Goal: Check status: Check status

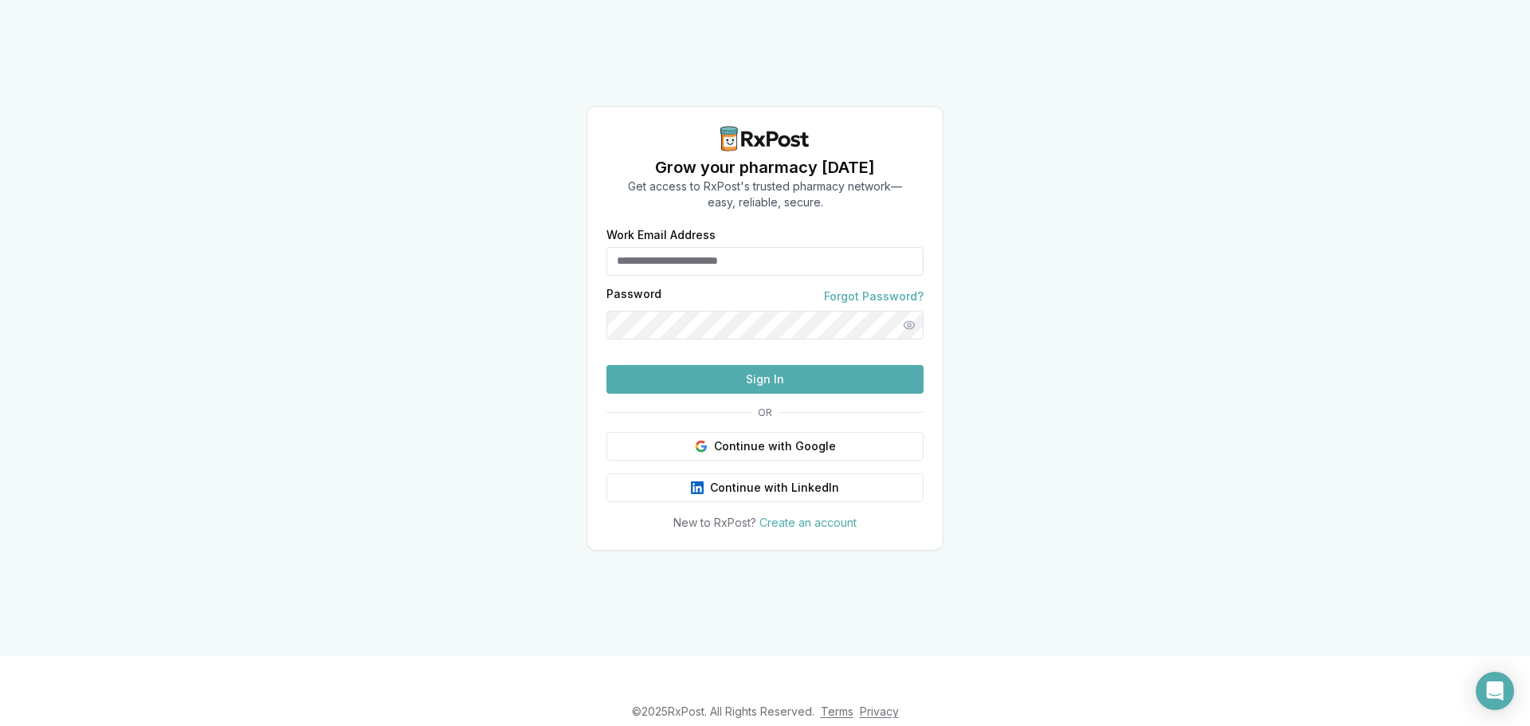
type input "**********"
click at [739, 394] on button "Sign In" at bounding box center [764, 379] width 317 height 29
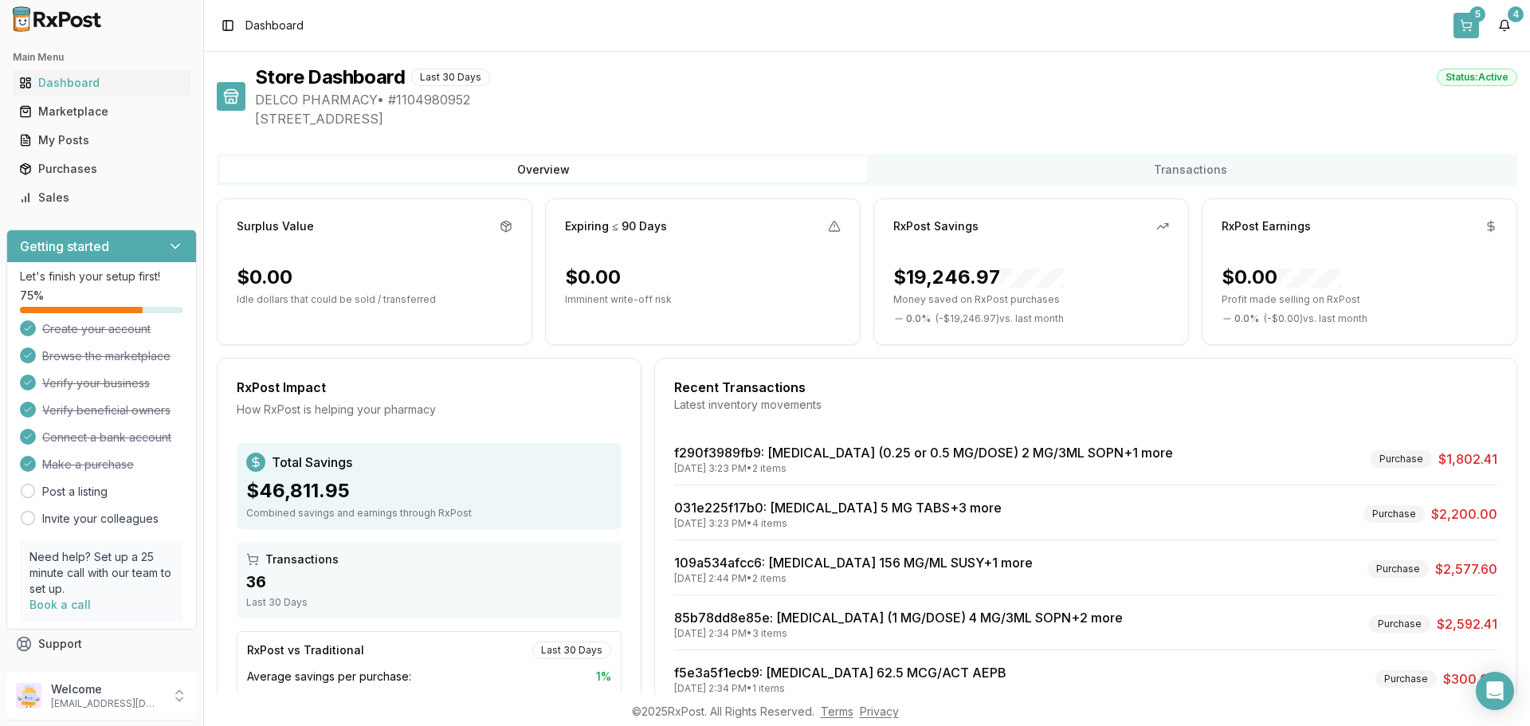
click at [1465, 29] on button "5" at bounding box center [1467, 26] width 26 height 26
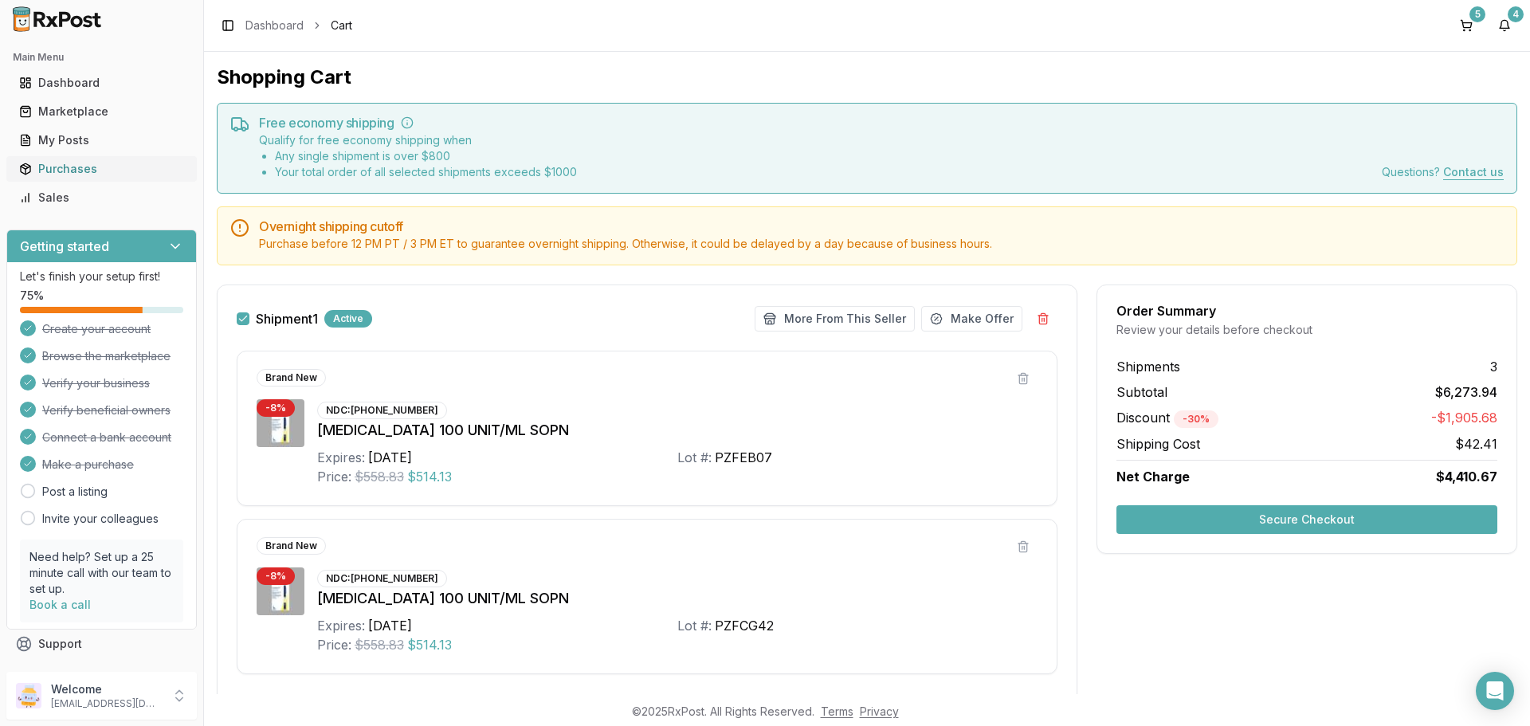
click at [69, 166] on div "Purchases" at bounding box center [101, 169] width 165 height 16
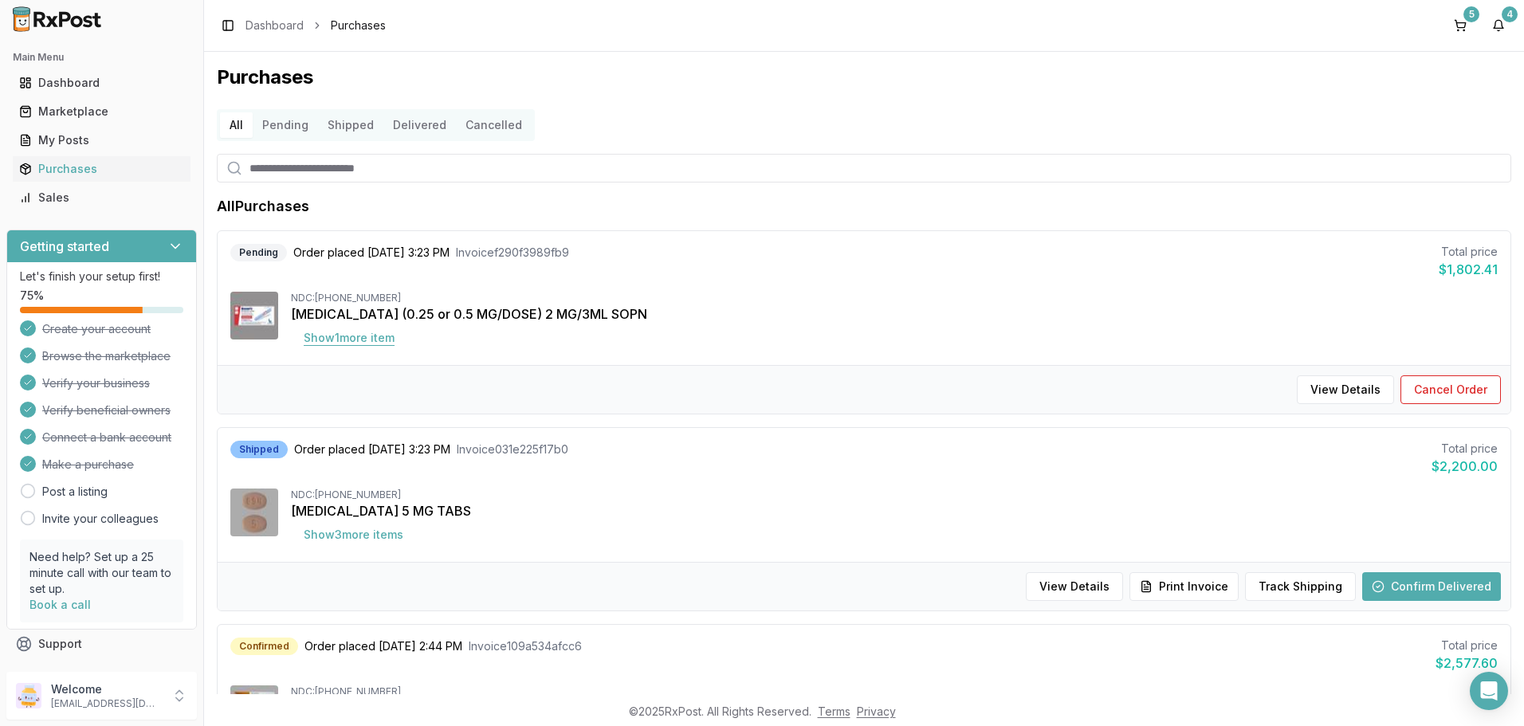
click at [355, 335] on button "Show 1 more item" at bounding box center [349, 338] width 116 height 29
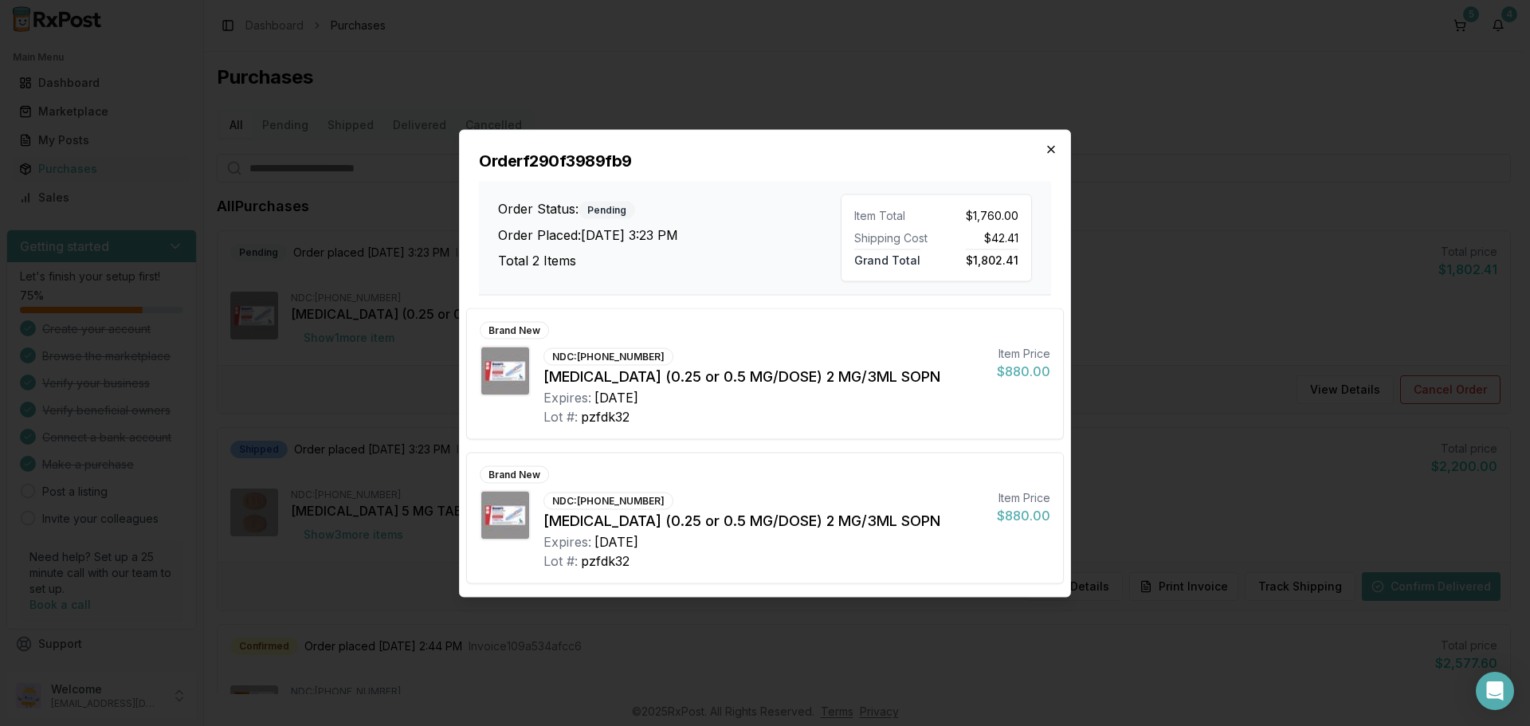
click at [1050, 150] on icon "button" at bounding box center [1051, 149] width 13 height 13
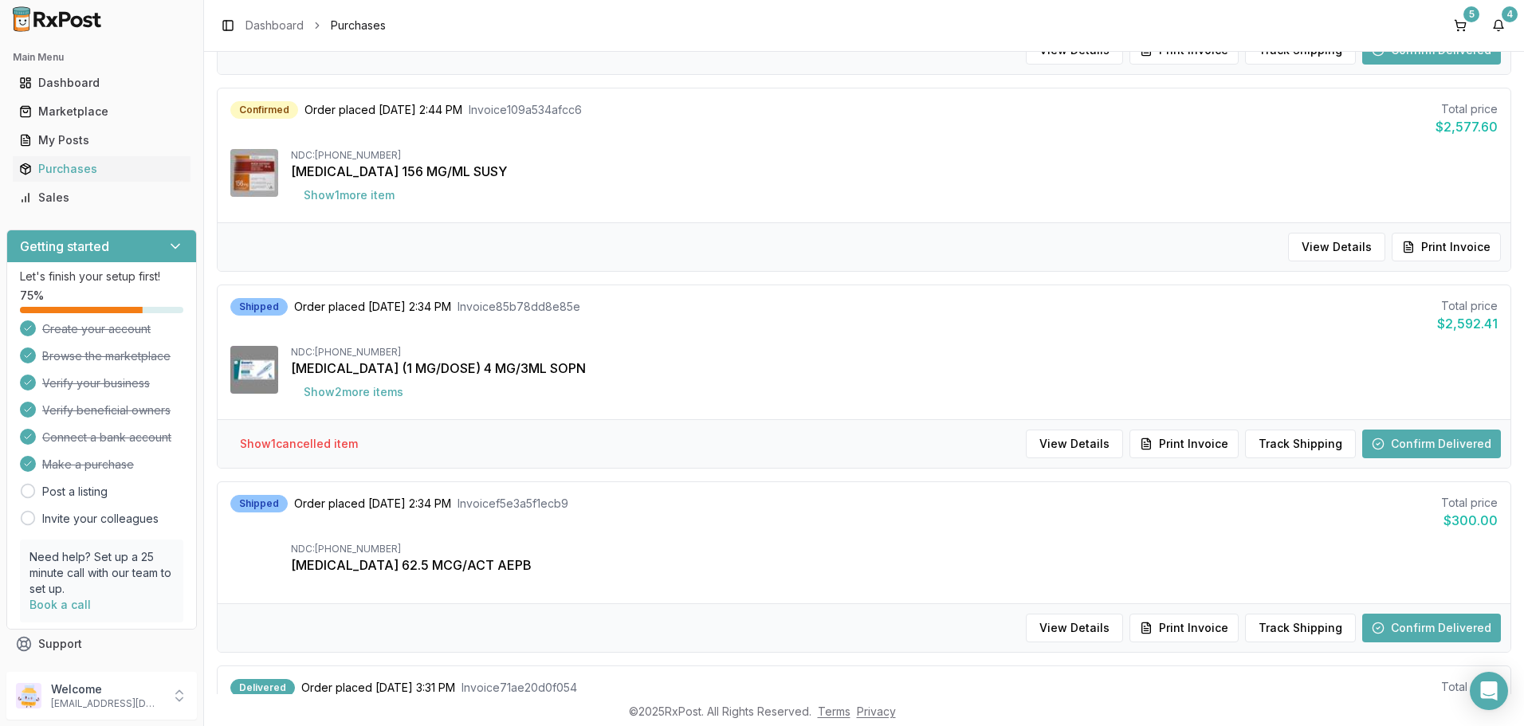
scroll to position [558, 0]
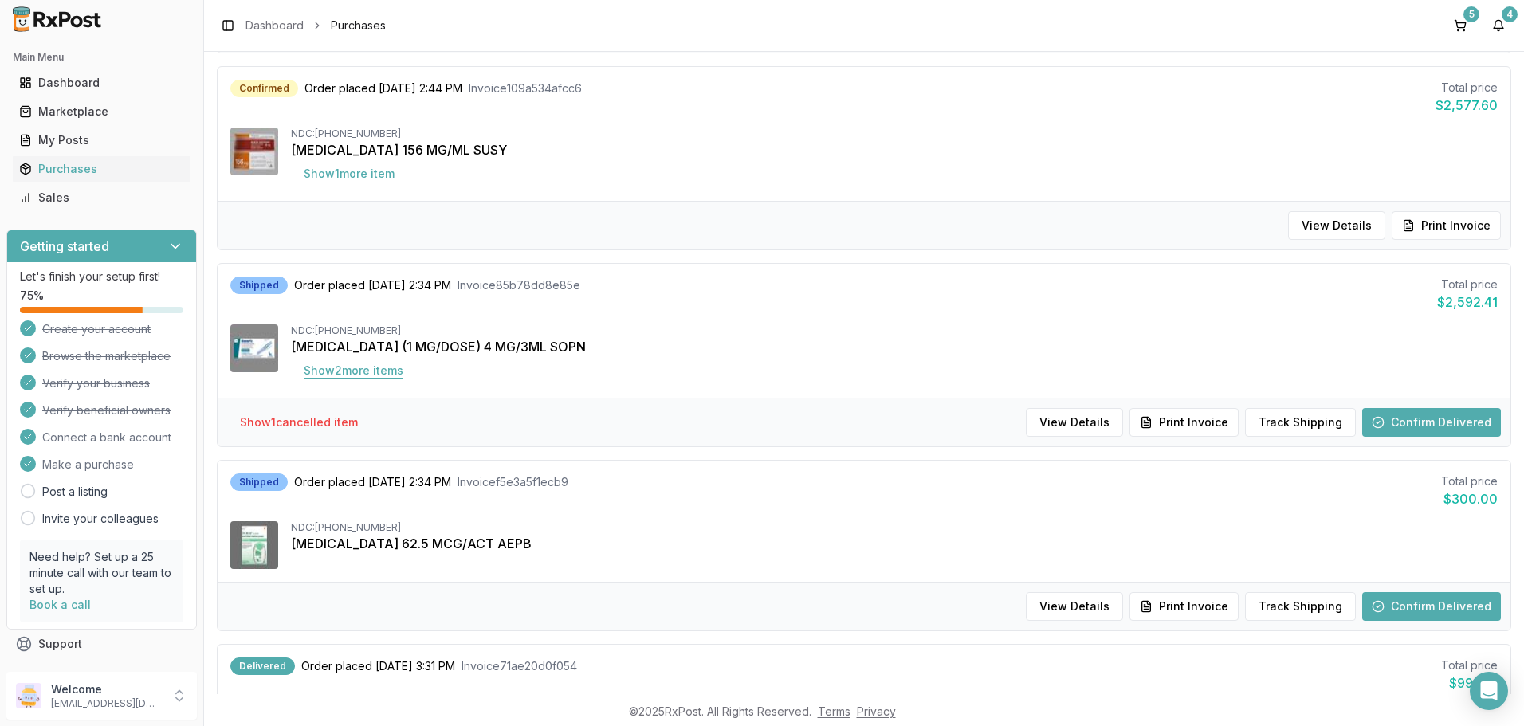
click at [332, 377] on button "Show 2 more item s" at bounding box center [353, 370] width 125 height 29
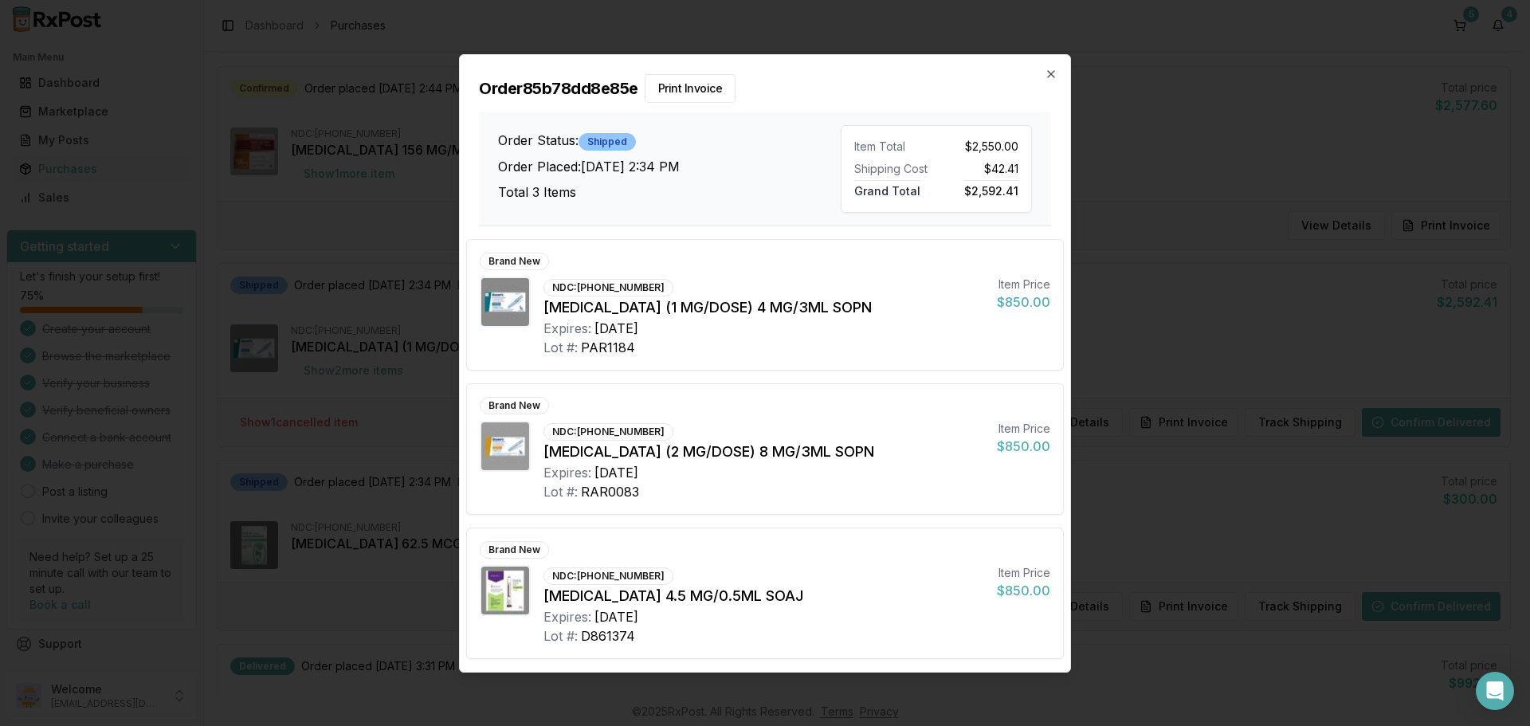
click at [1061, 75] on div "Order 85b78dd8e85e Print Invoice Order Status: Shipped Order Placed: [DATE] 2:3…" at bounding box center [765, 140] width 610 height 171
click at [1057, 76] on icon "button" at bounding box center [1051, 74] width 13 height 13
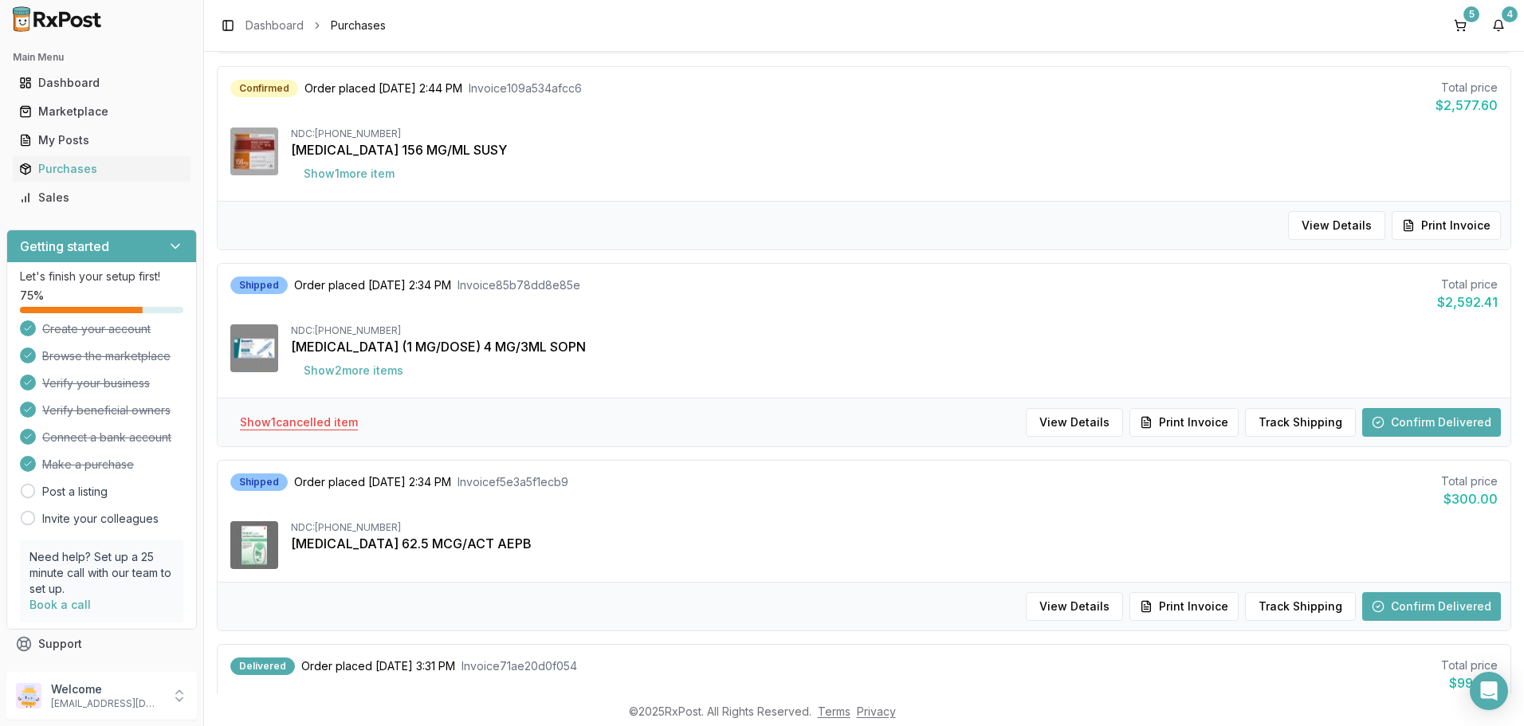
click at [295, 427] on button "Show 1 cancelled item" at bounding box center [298, 422] width 143 height 29
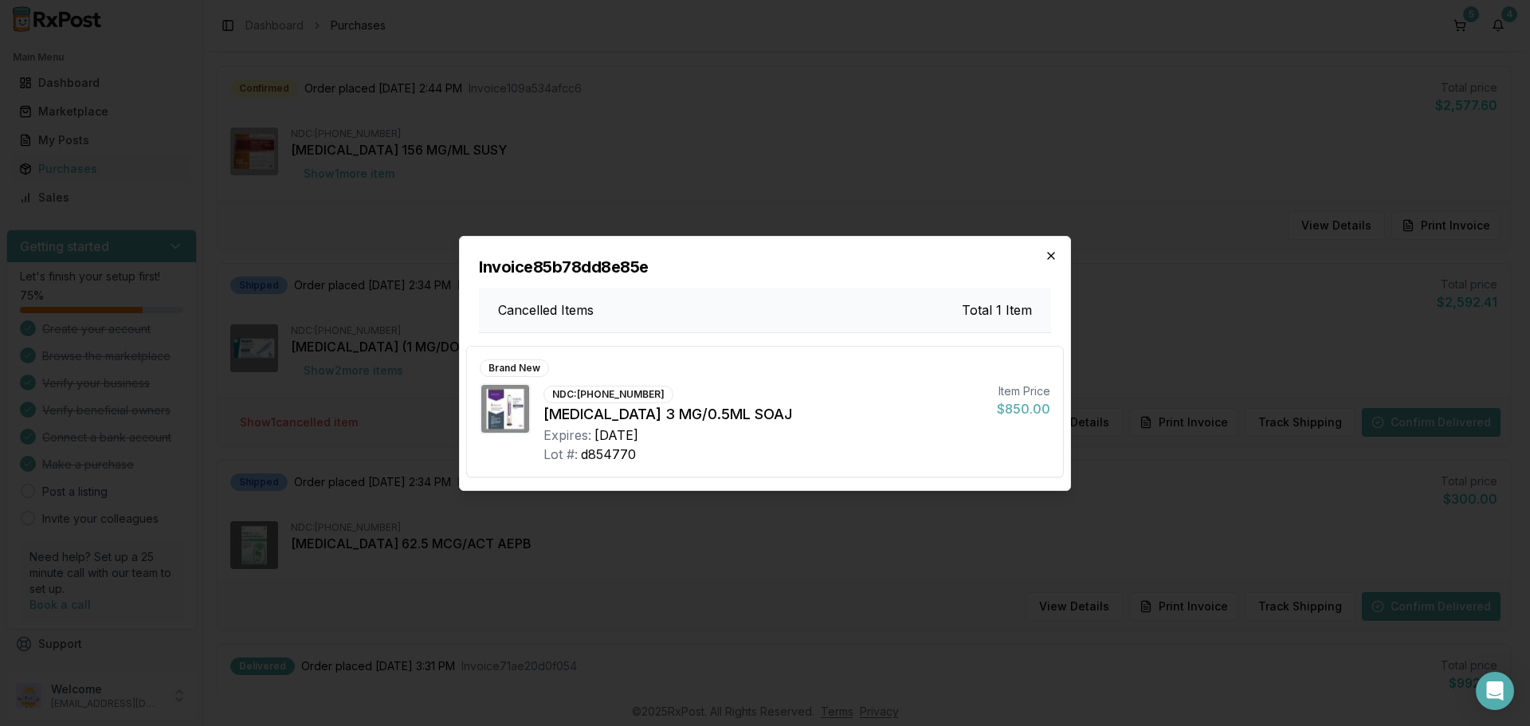
click at [1055, 258] on icon "button" at bounding box center [1051, 255] width 13 height 13
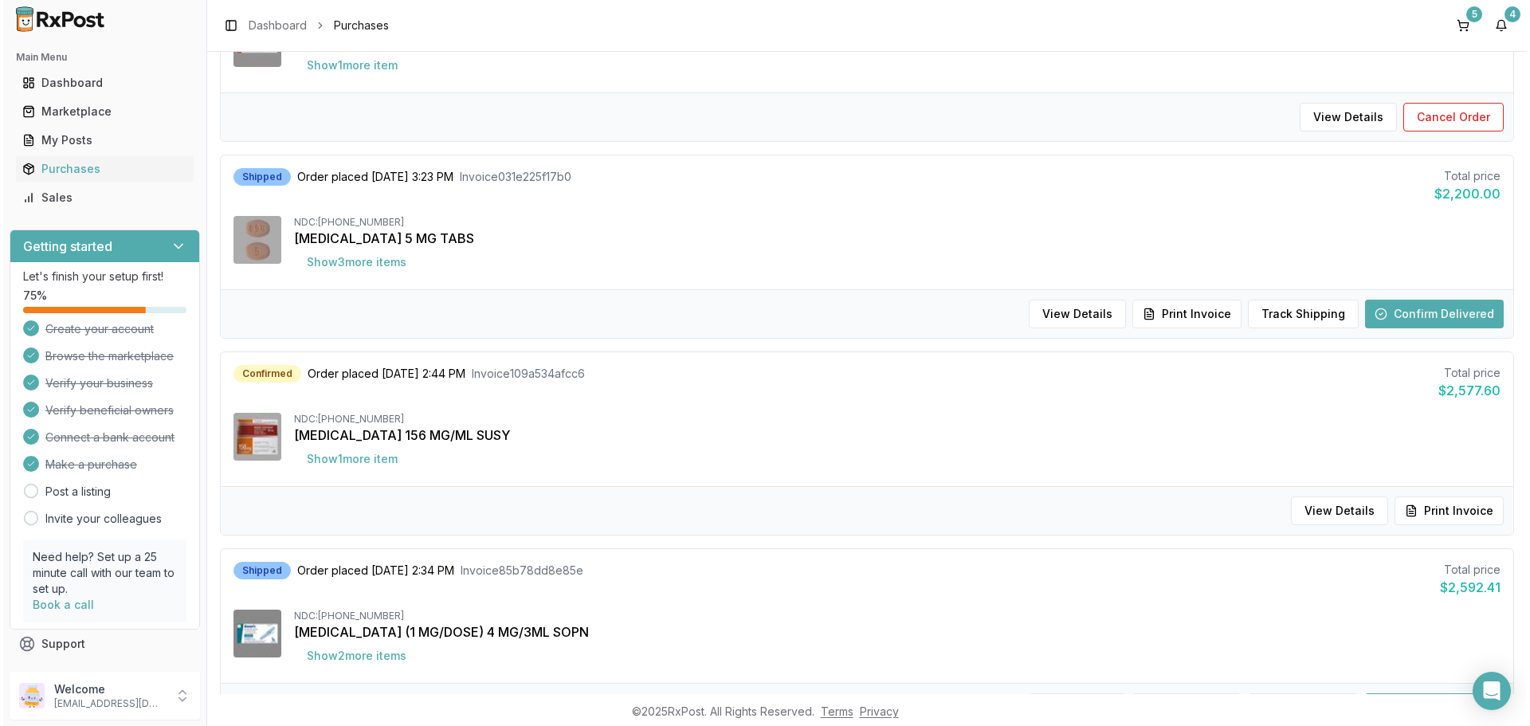
scroll to position [80, 0]
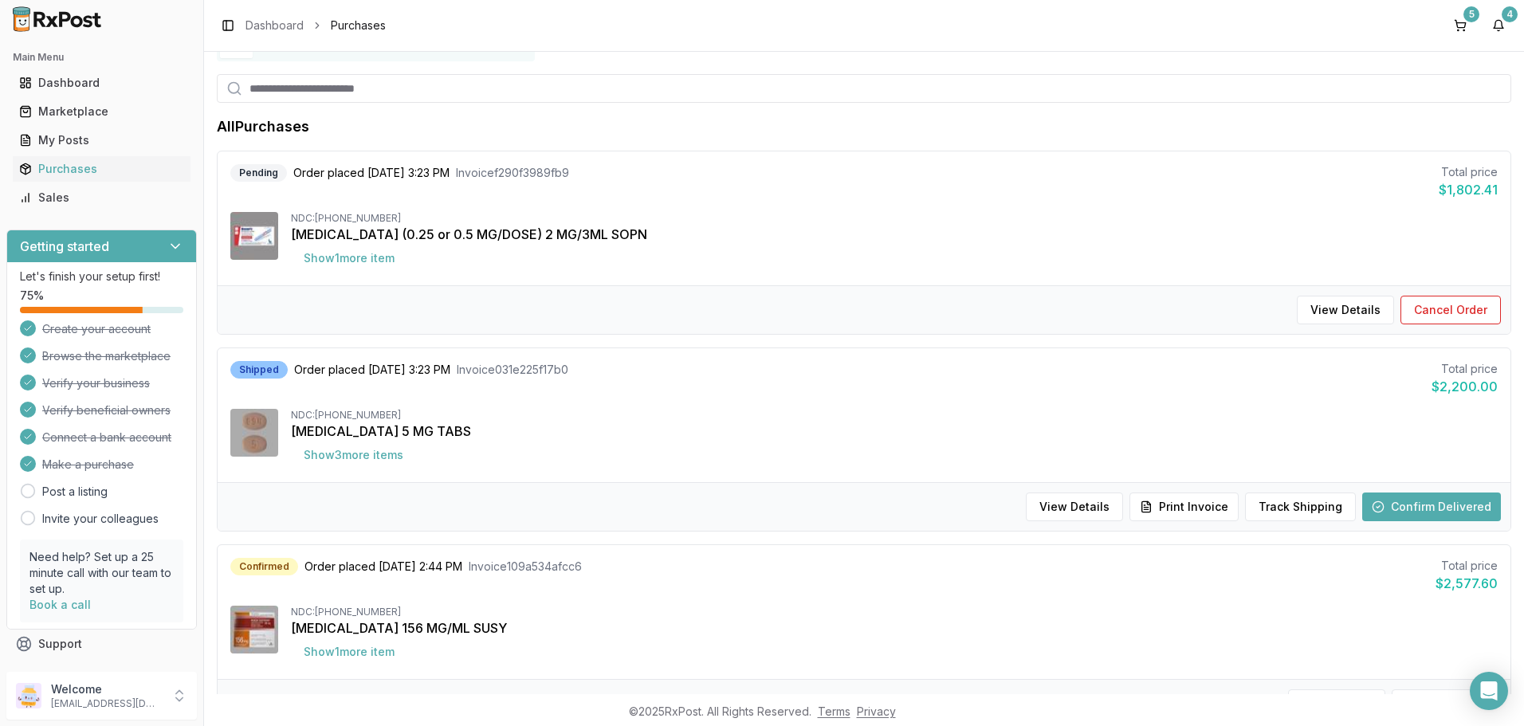
click at [308, 88] on input "search" at bounding box center [864, 88] width 1294 height 29
type input "****"
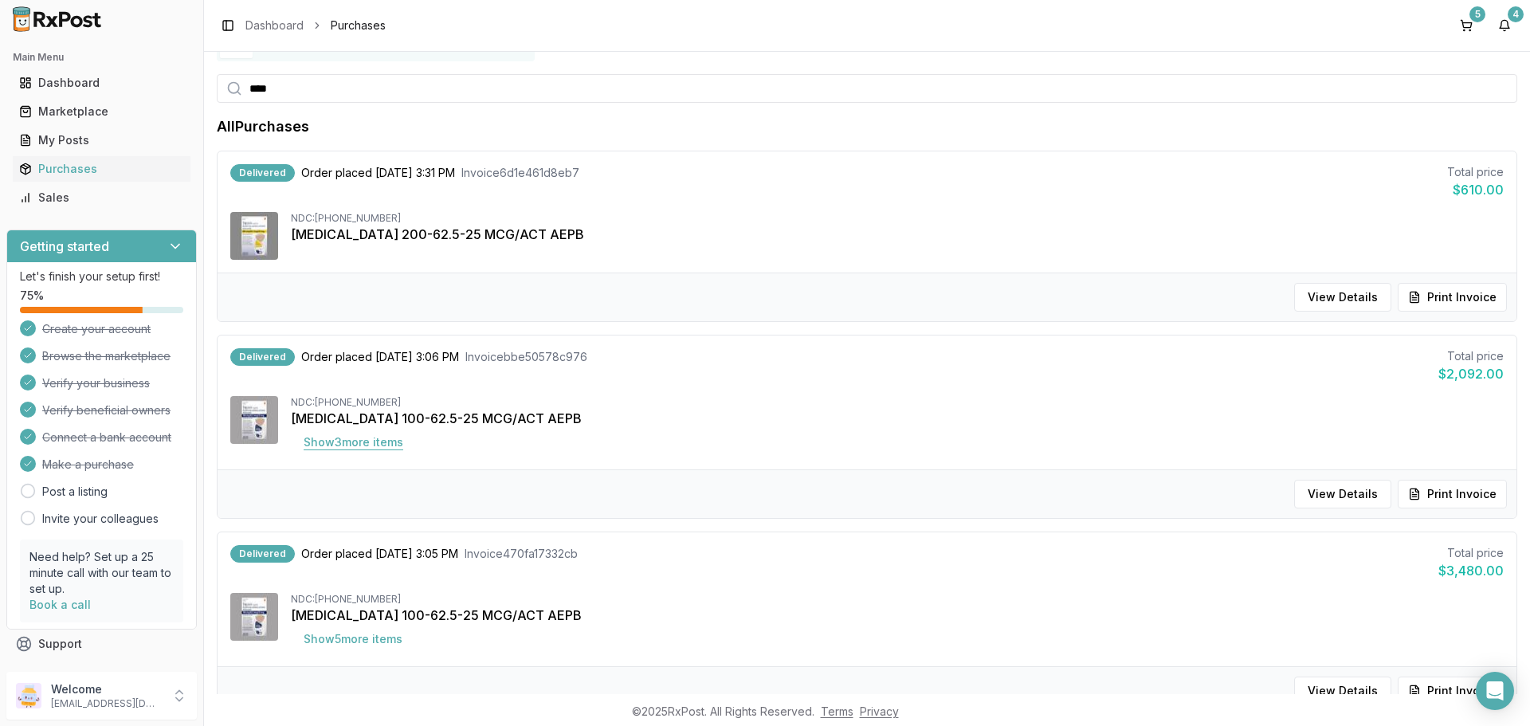
click at [330, 437] on button "Show 3 more item s" at bounding box center [353, 442] width 125 height 29
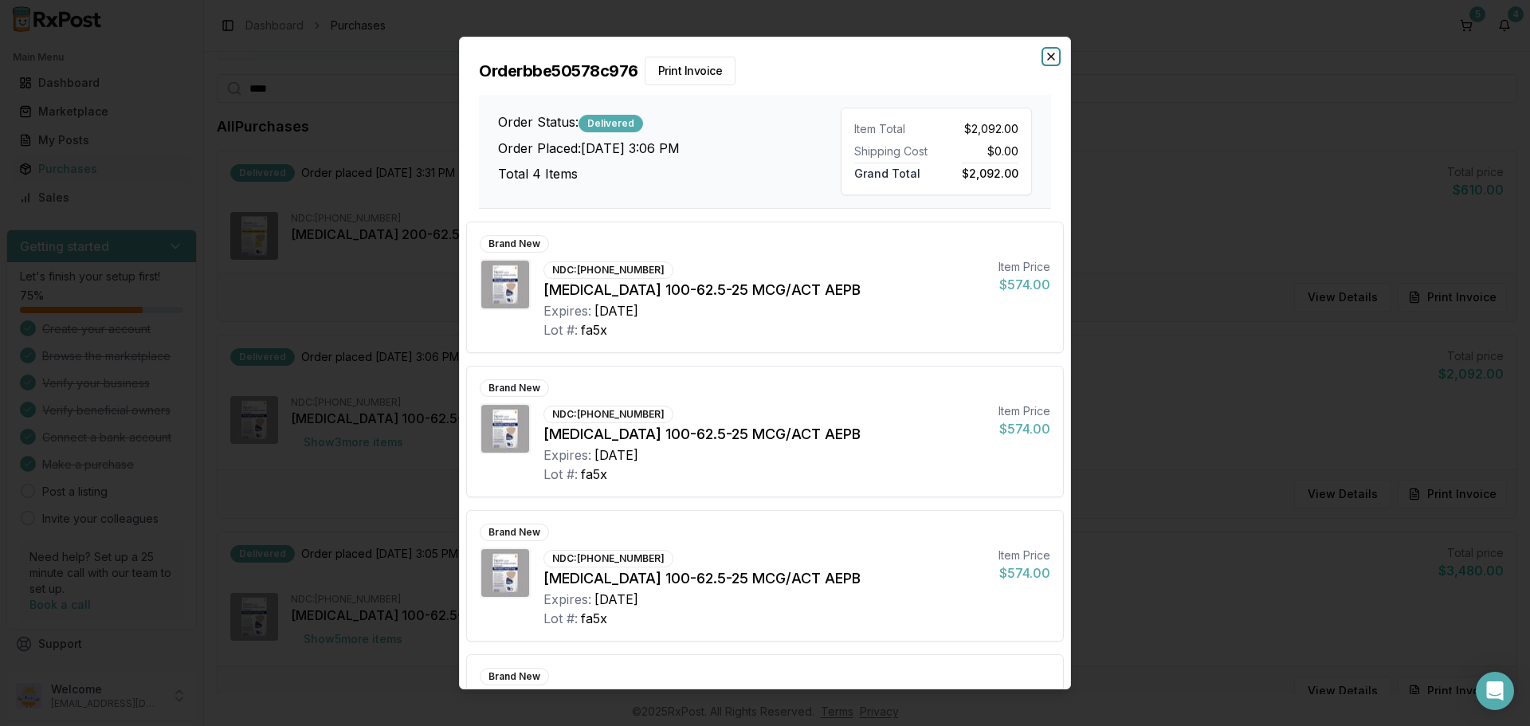
click at [1050, 57] on icon "button" at bounding box center [1051, 56] width 6 height 6
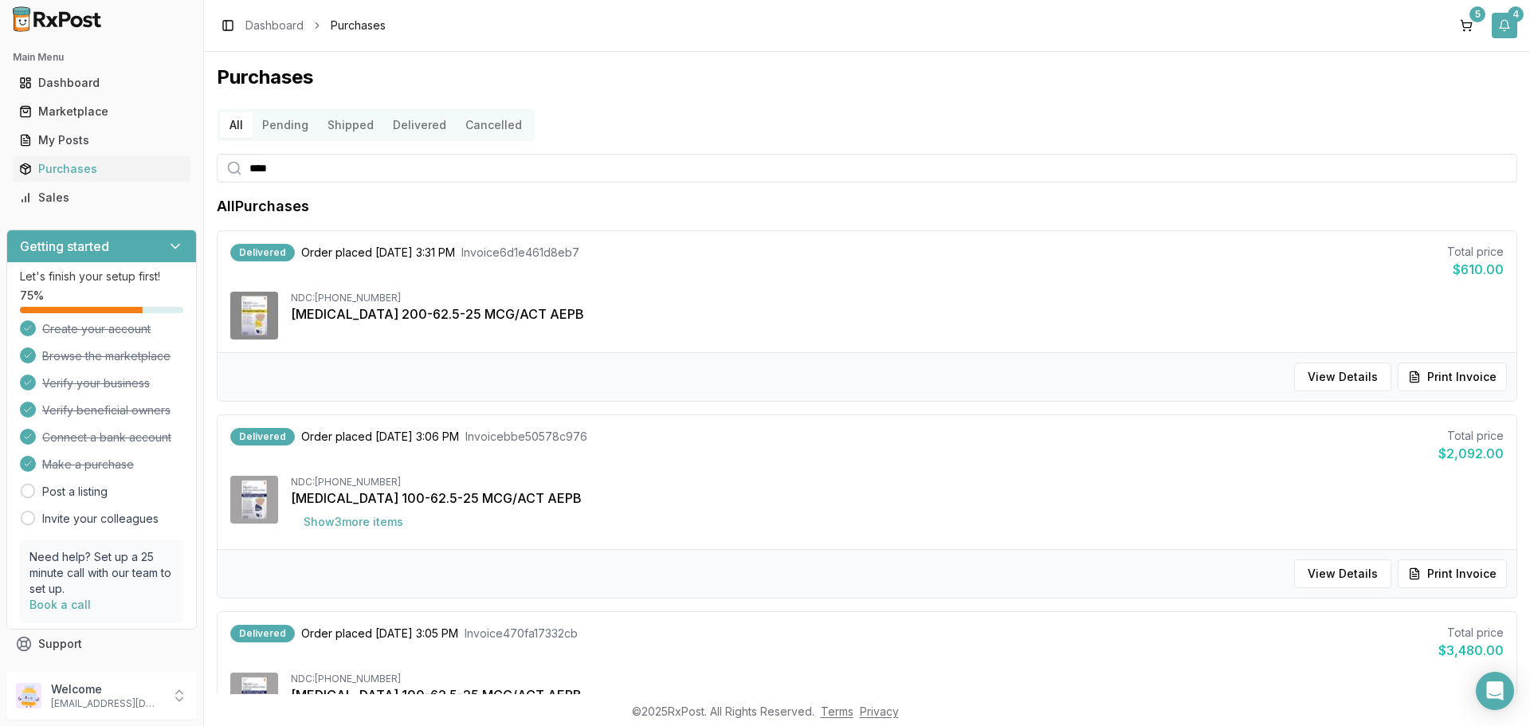
click at [1508, 22] on button "4" at bounding box center [1505, 26] width 26 height 26
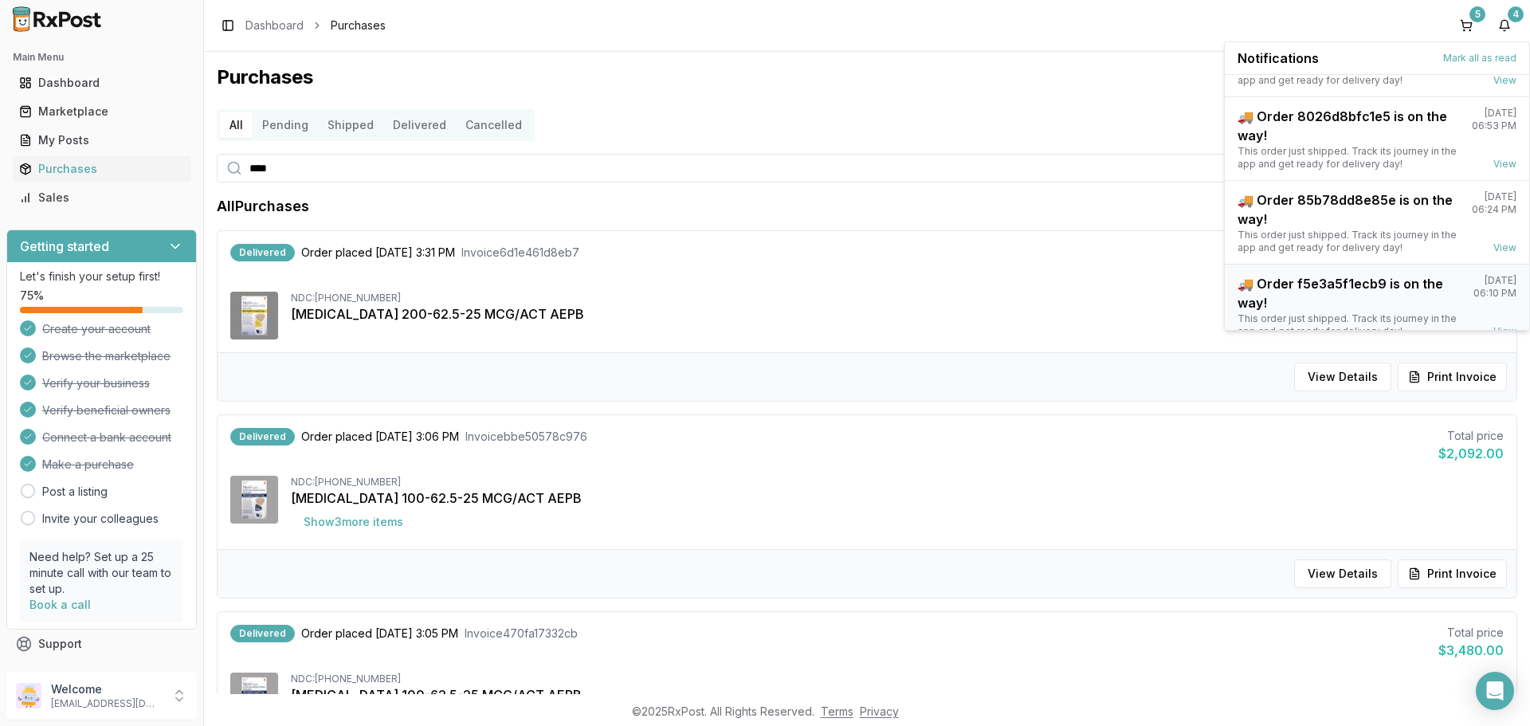
scroll to position [125, 0]
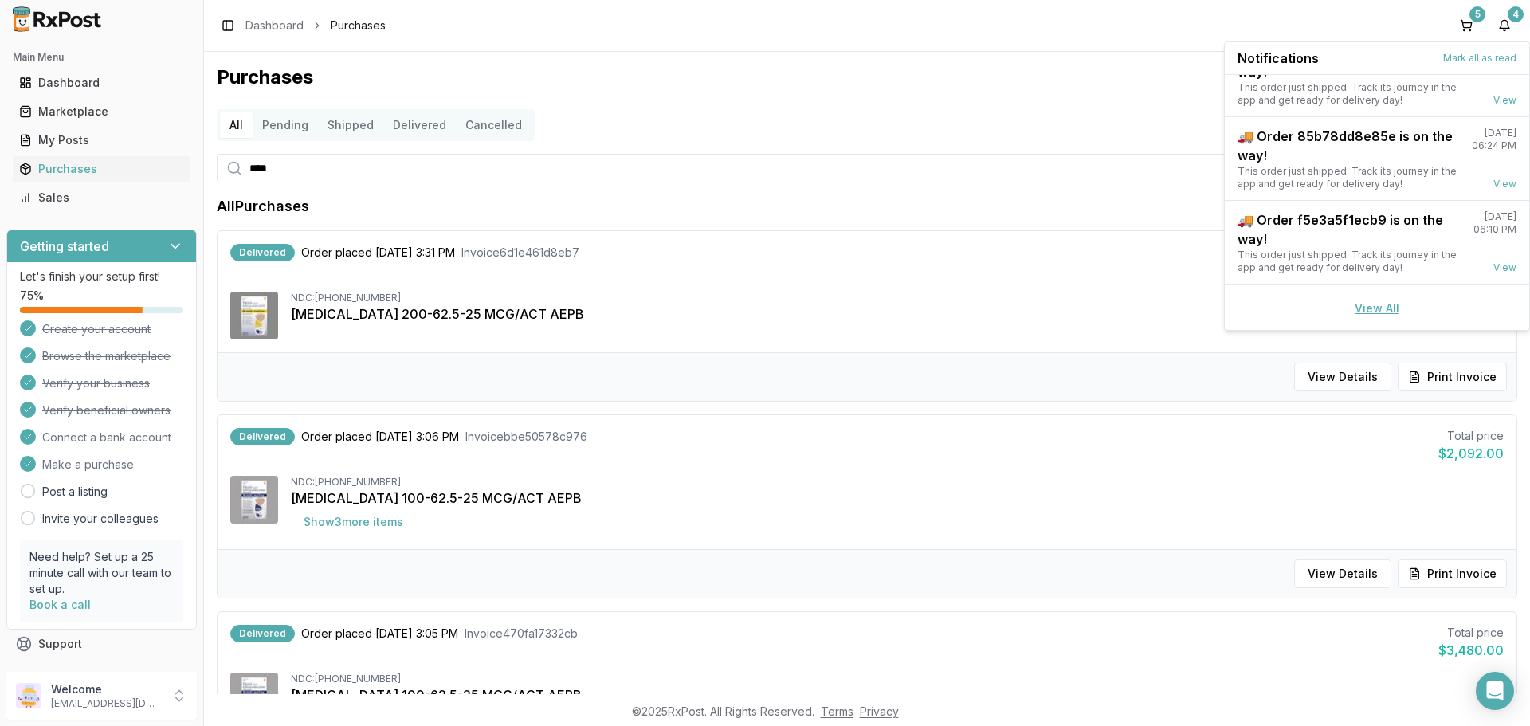
click at [1376, 309] on link "View All" at bounding box center [1377, 308] width 45 height 14
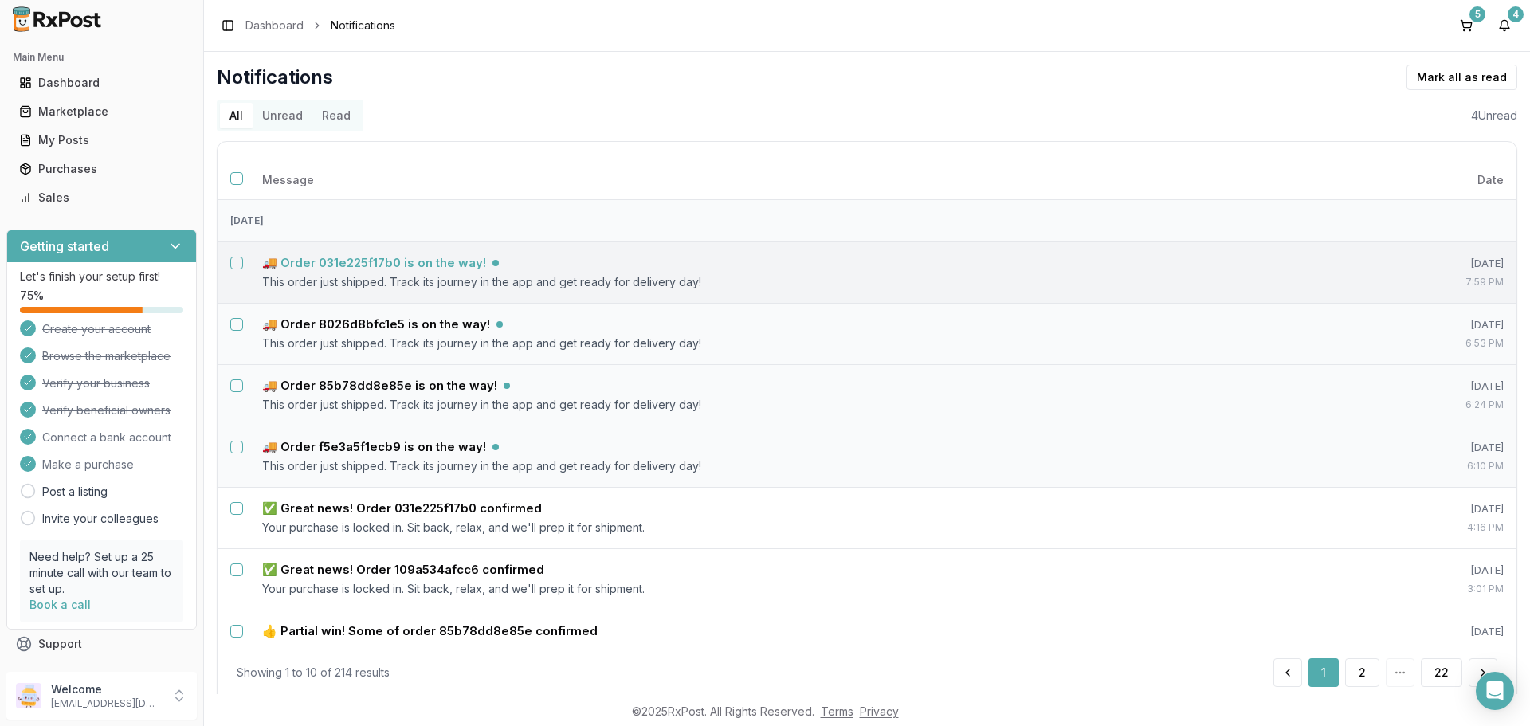
click at [430, 258] on h5 "🚚 Order 031e225f17b0 is on the way!" at bounding box center [374, 263] width 224 height 16
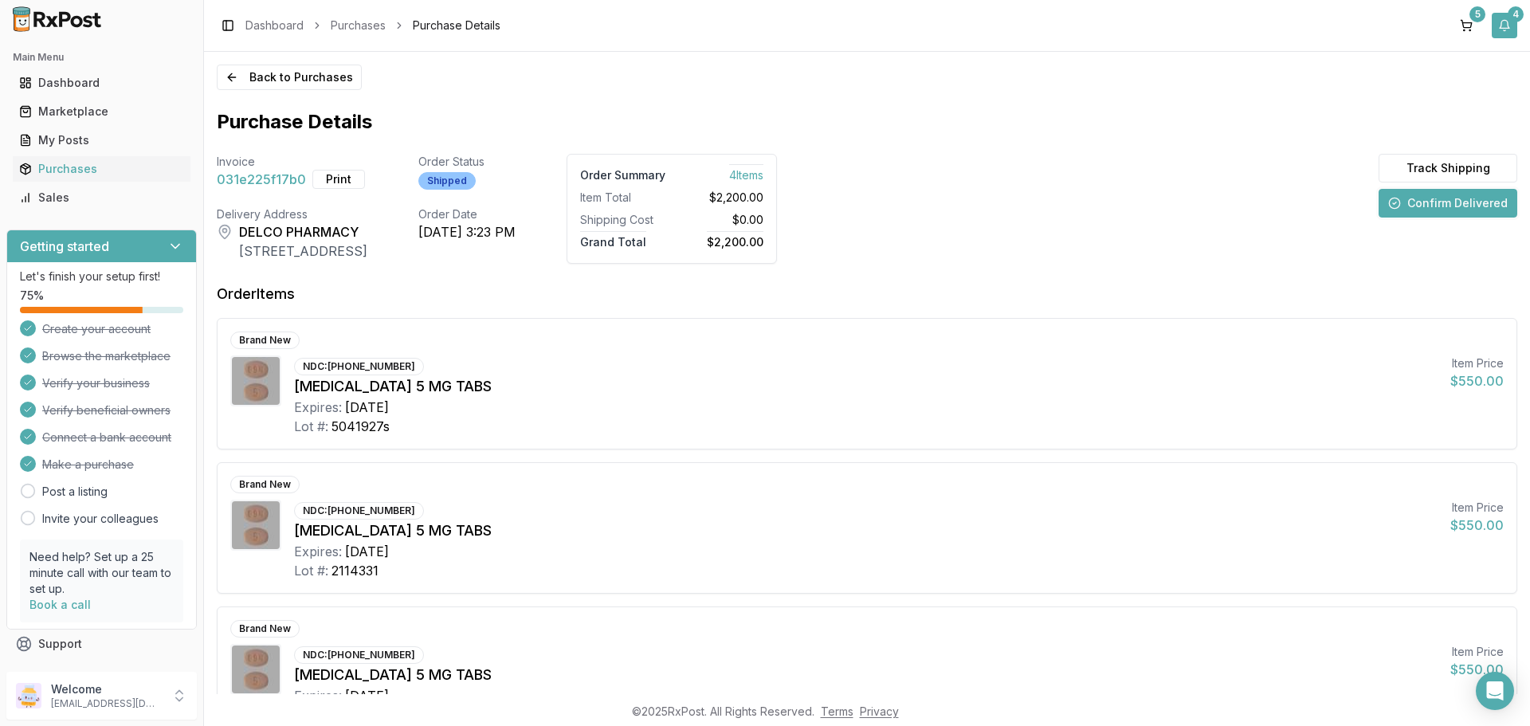
click at [1513, 19] on div "4" at bounding box center [1516, 14] width 16 height 16
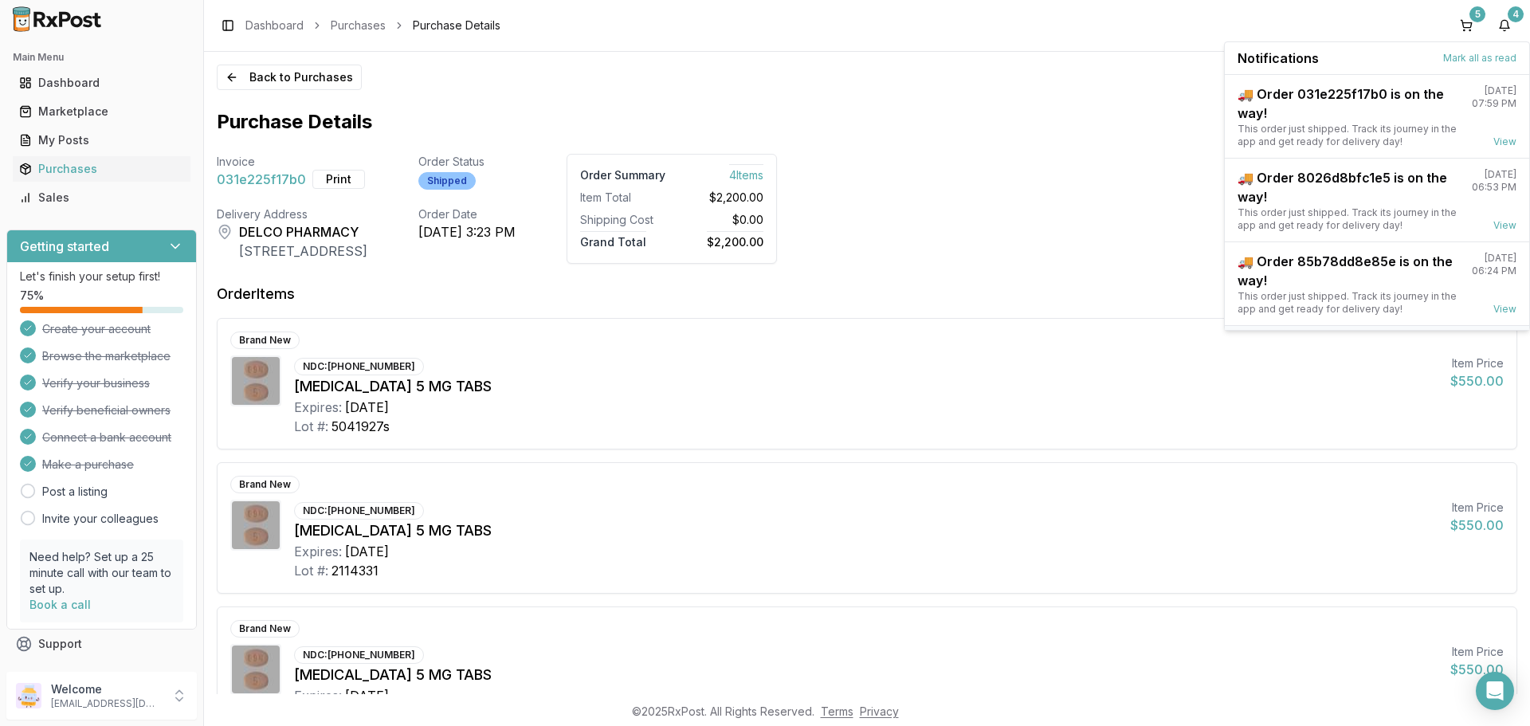
scroll to position [125, 0]
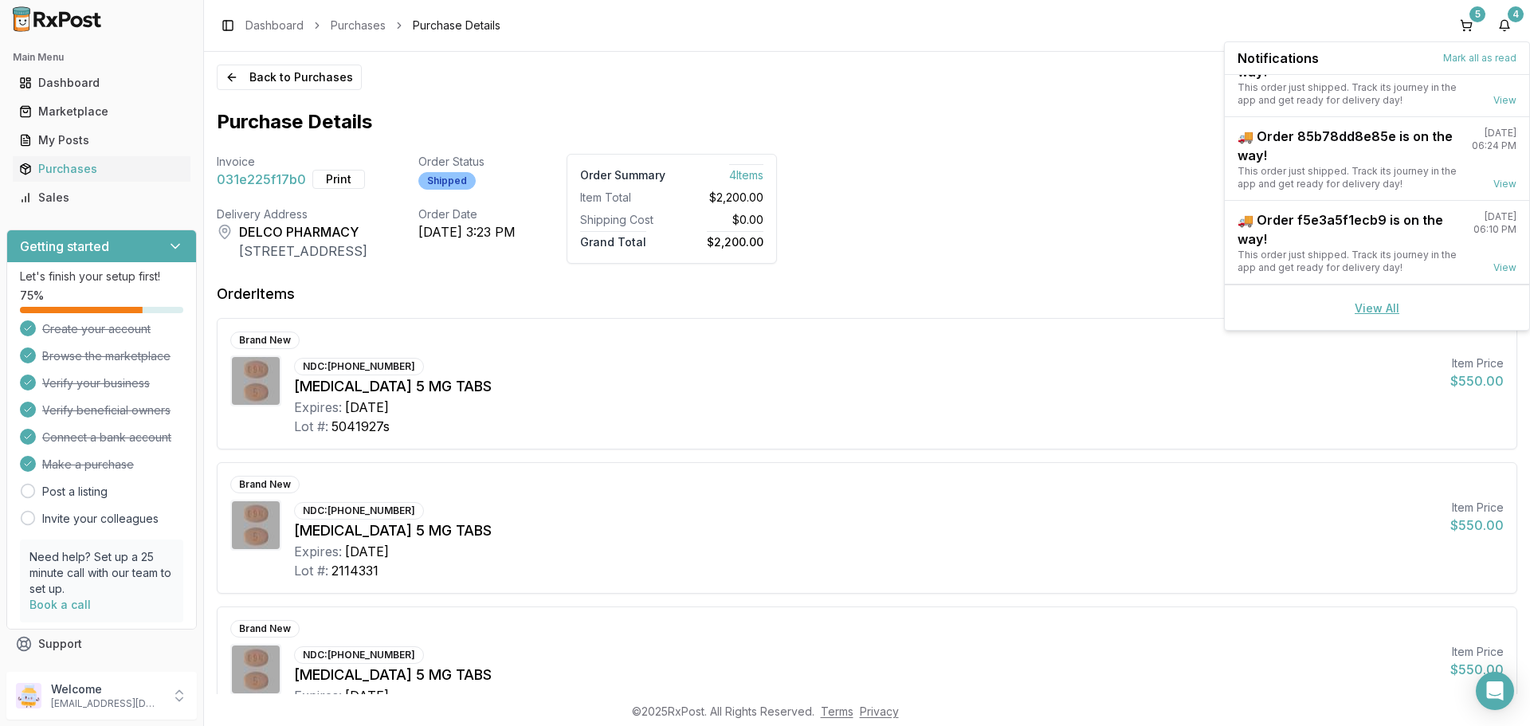
click at [1371, 310] on link "View All" at bounding box center [1377, 308] width 45 height 14
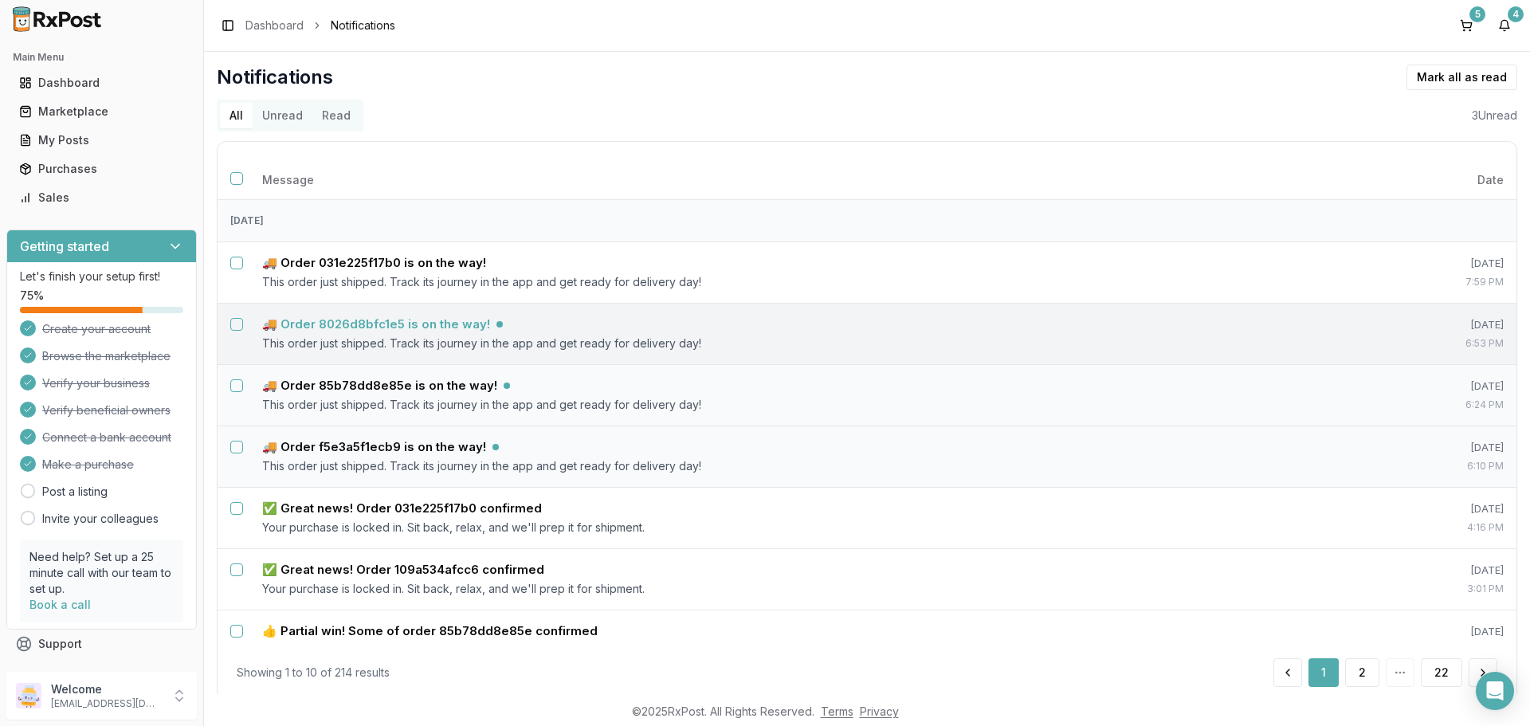
click at [435, 325] on h5 "🚚 Order 8026d8bfc1e5 is on the way!" at bounding box center [376, 324] width 228 height 16
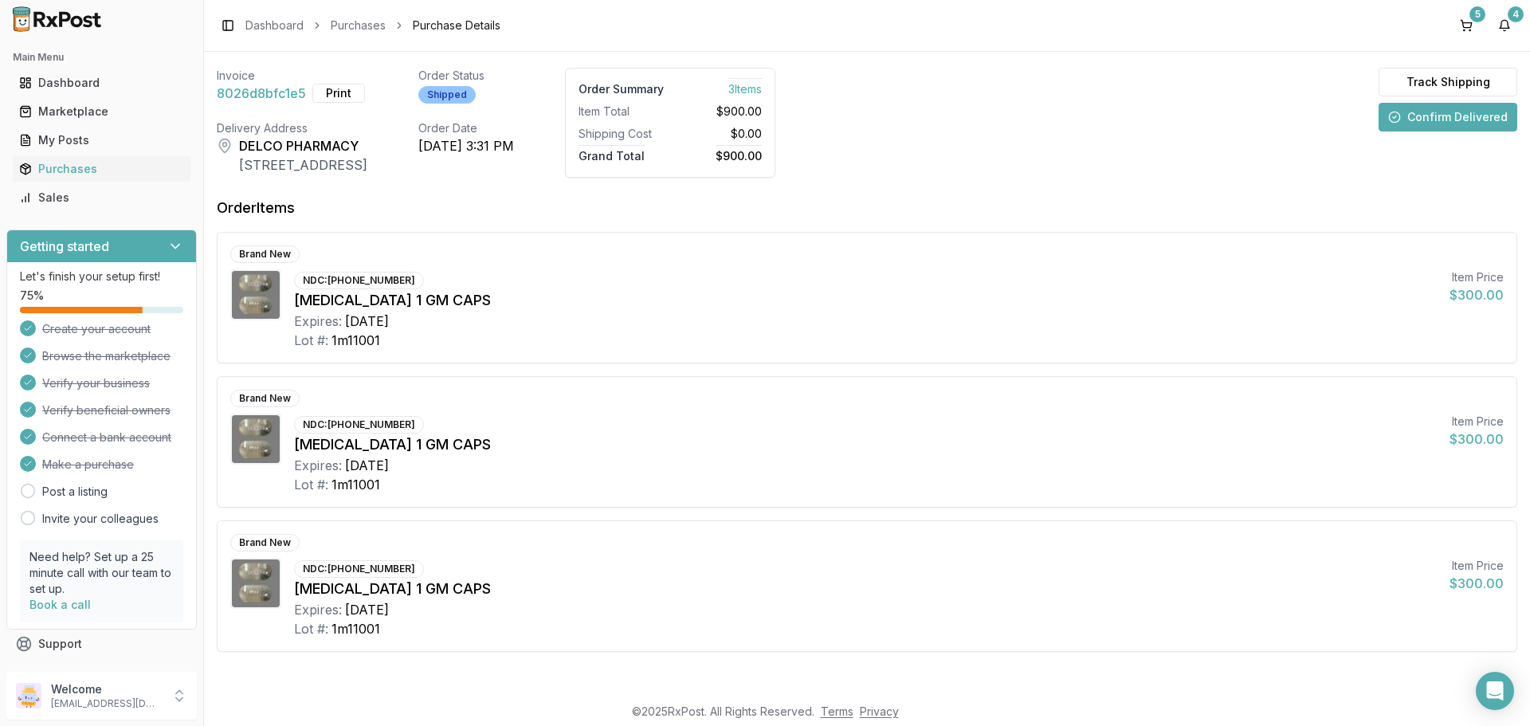
scroll to position [88, 0]
click at [1503, 37] on button "4" at bounding box center [1505, 26] width 26 height 26
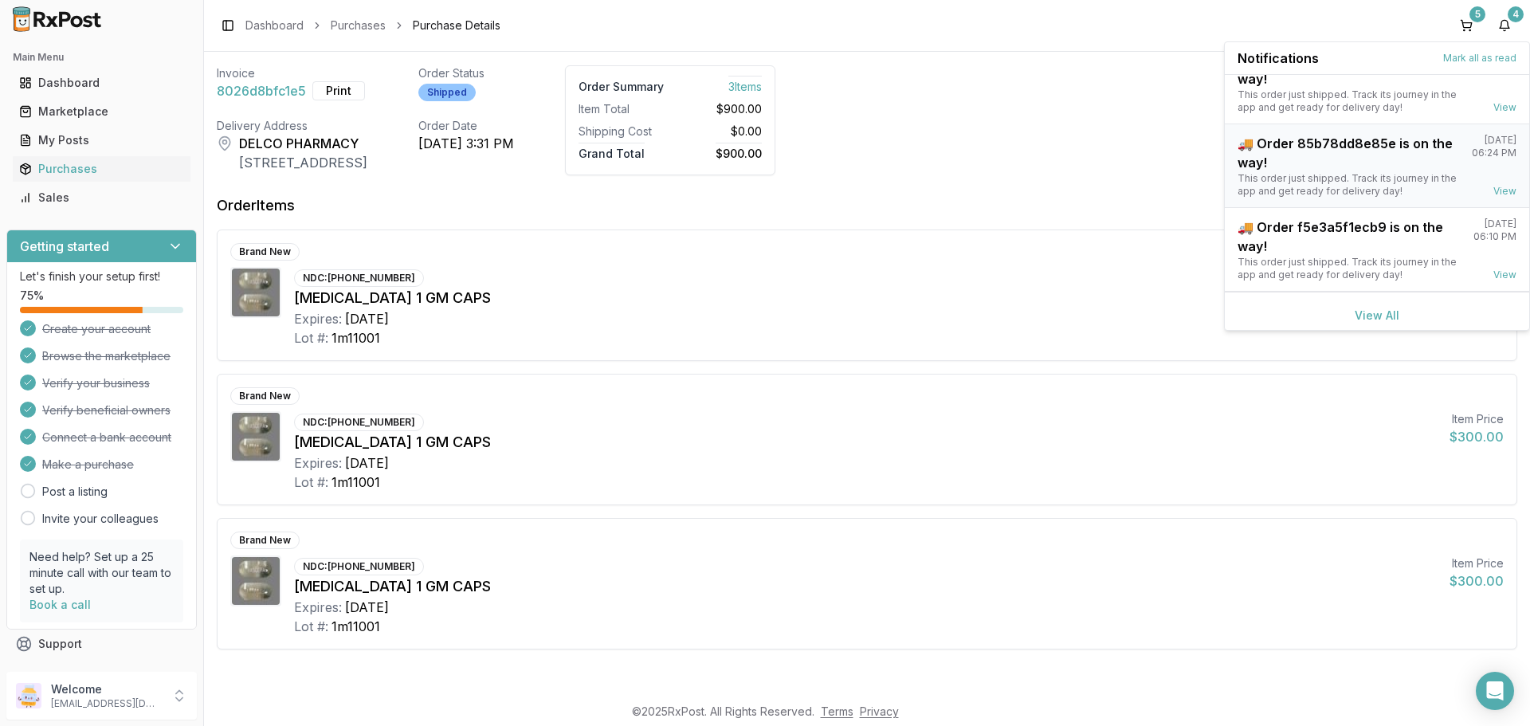
scroll to position [125, 0]
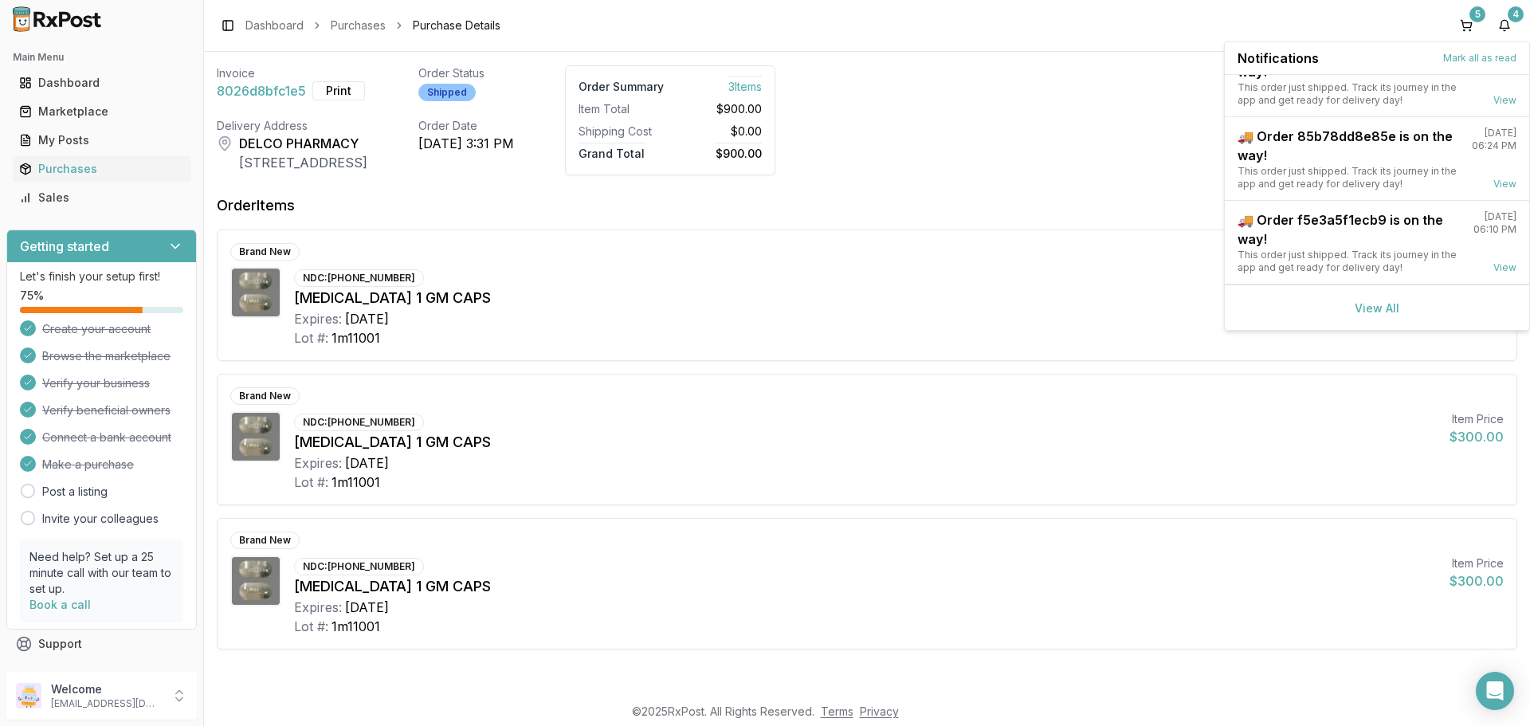
click at [624, 259] on div "Brand New" at bounding box center [866, 252] width 1273 height 18
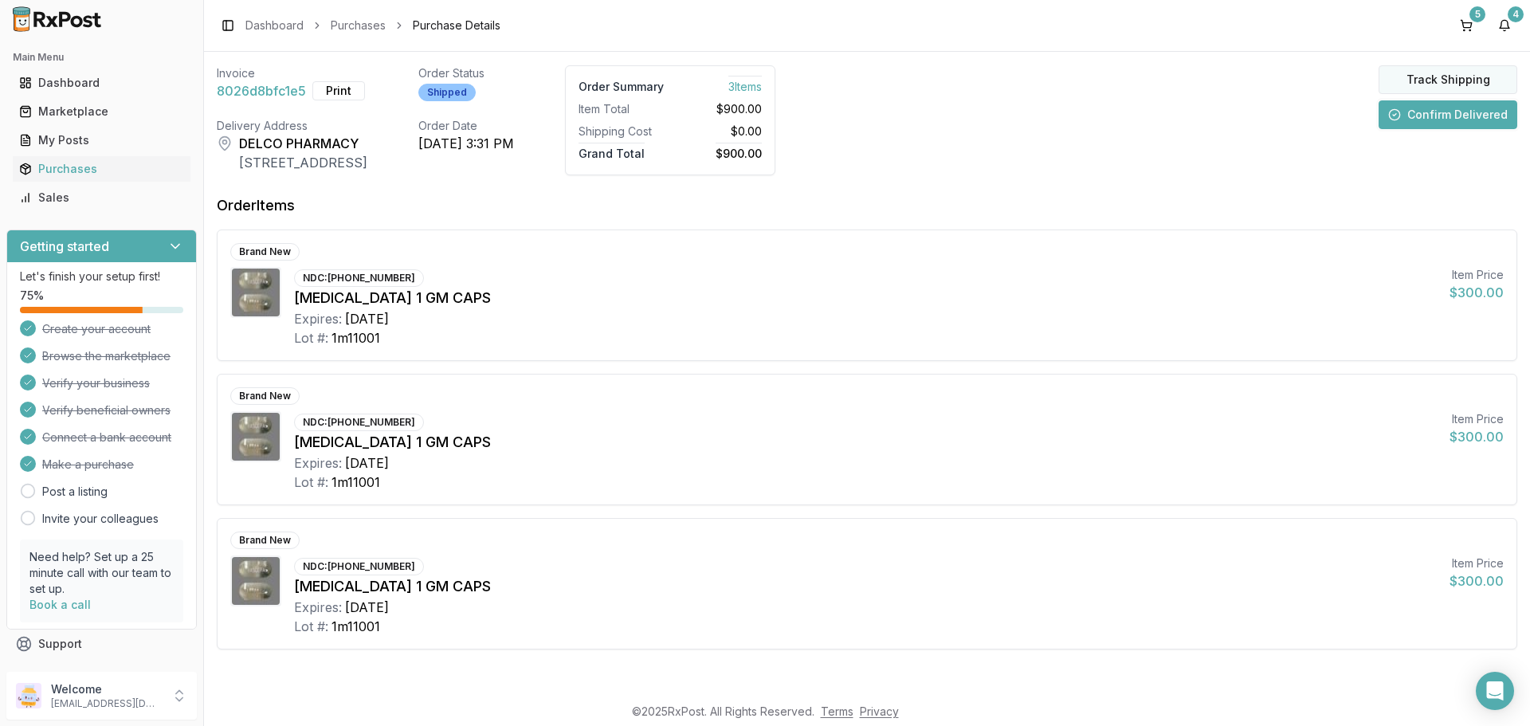
click at [1424, 64] on div "Back to Purchases Purchase Details Invoice 8026d8bfc1e5 Print Order Status Ship…" at bounding box center [867, 373] width 1326 height 642
click at [1422, 76] on button "Track Shipping" at bounding box center [1448, 79] width 139 height 29
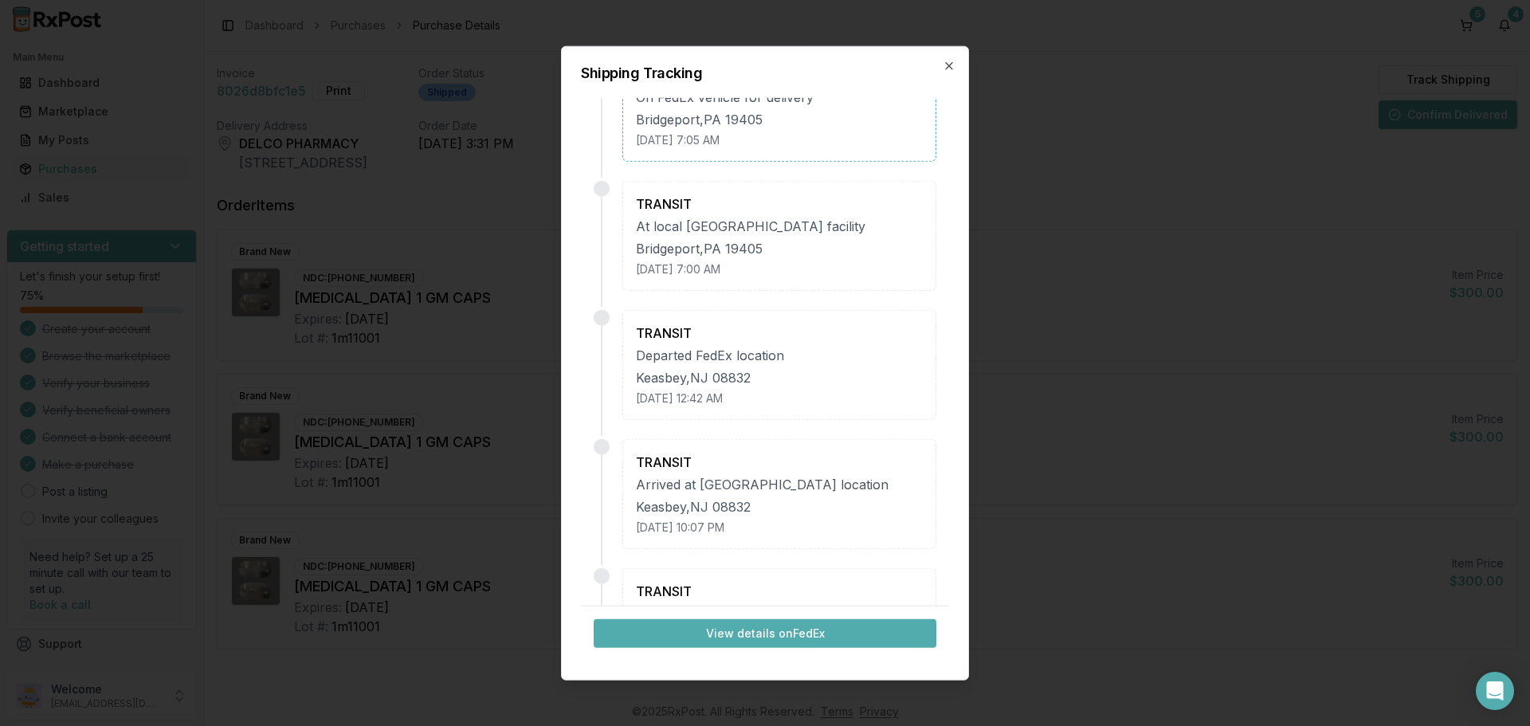
scroll to position [239, 0]
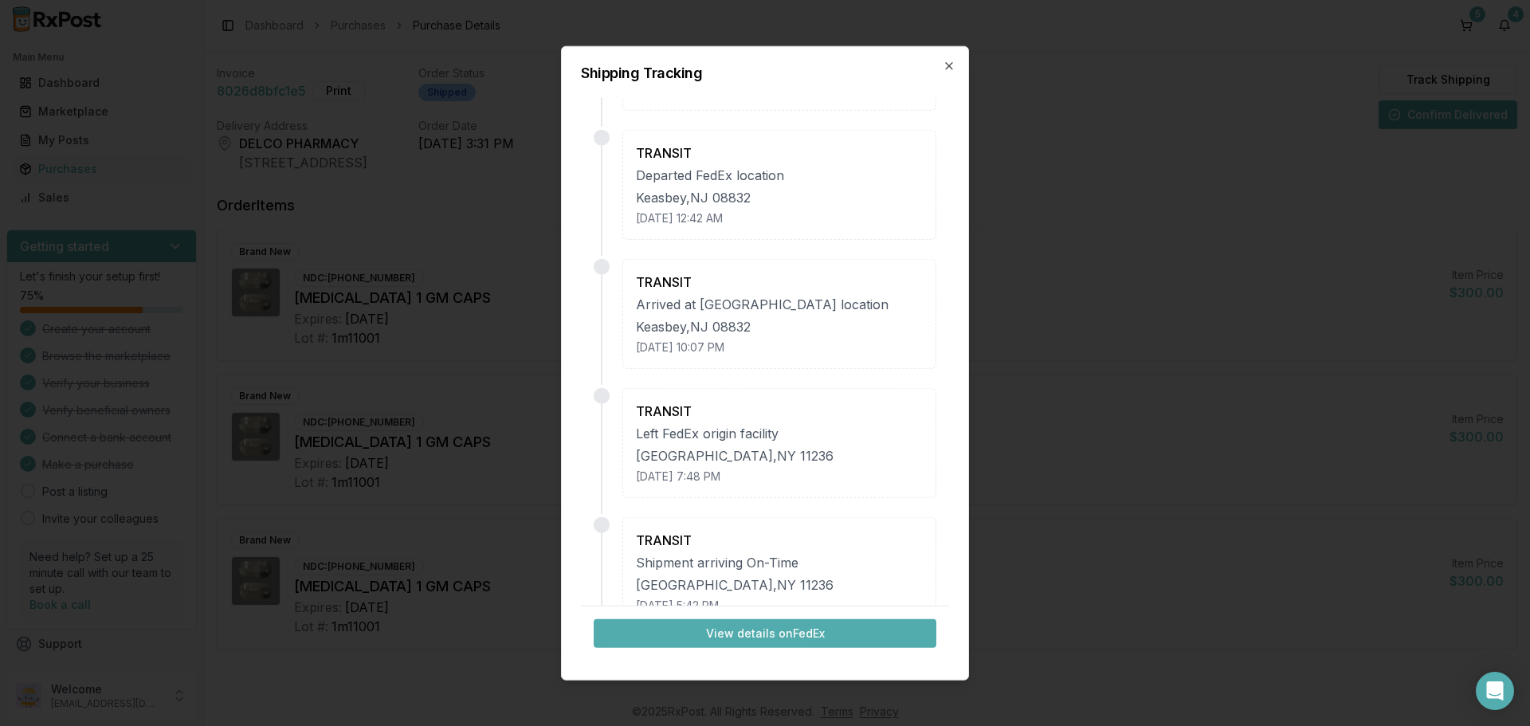
click at [727, 635] on button "View details on FedEx" at bounding box center [765, 633] width 343 height 29
drag, startPoint x: 948, startPoint y: 64, endPoint x: 1359, endPoint y: 49, distance: 411.5
click at [948, 65] on icon "button" at bounding box center [949, 65] width 6 height 6
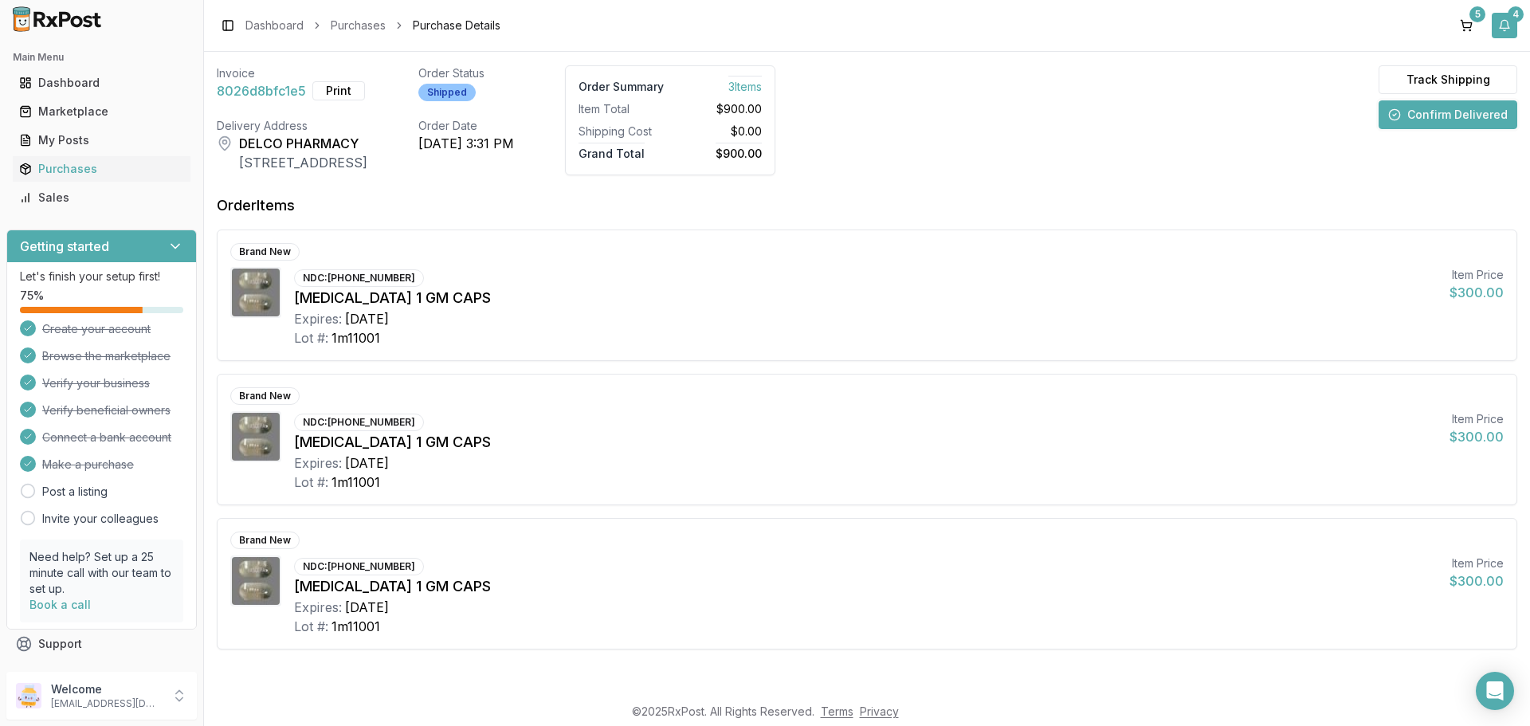
click at [1505, 32] on button "4" at bounding box center [1505, 26] width 26 height 26
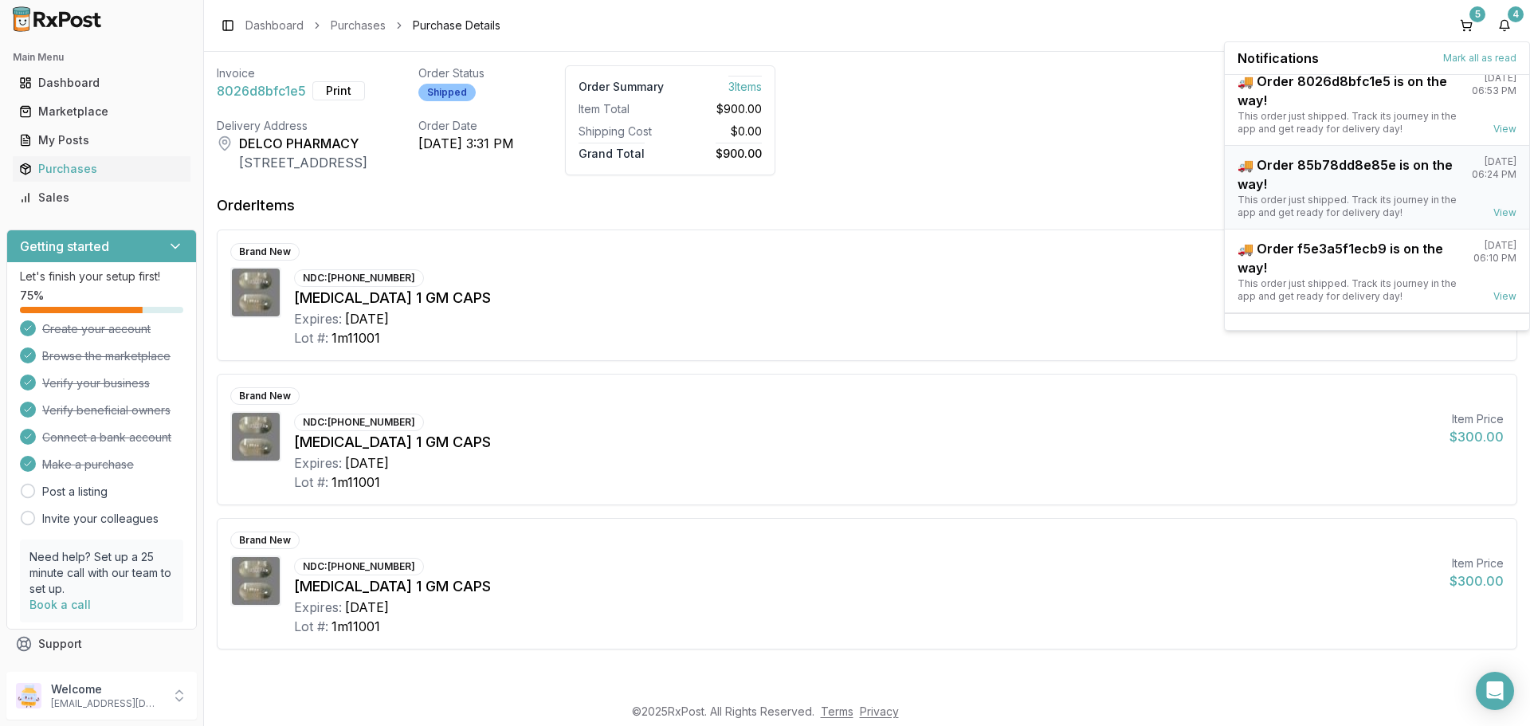
scroll to position [125, 0]
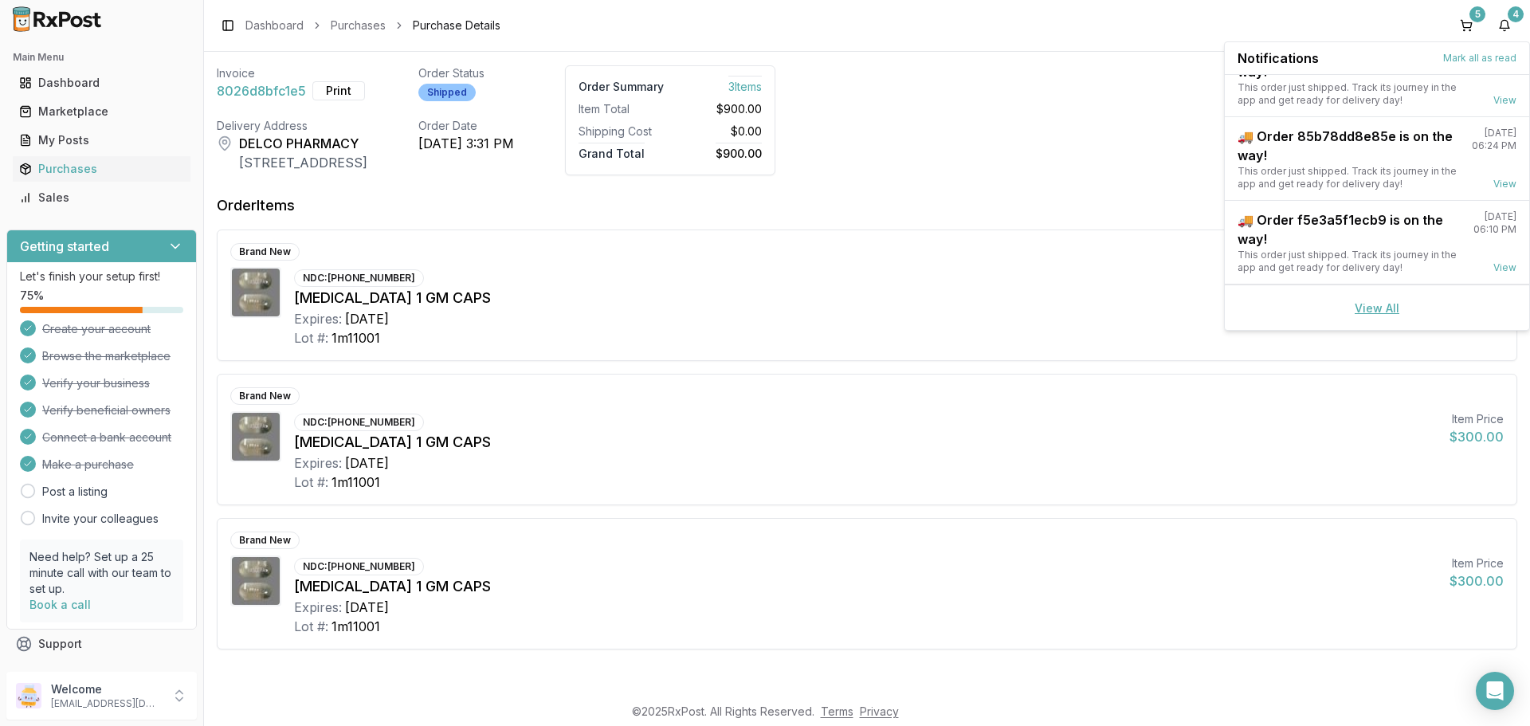
click at [1375, 307] on link "View All" at bounding box center [1377, 308] width 45 height 14
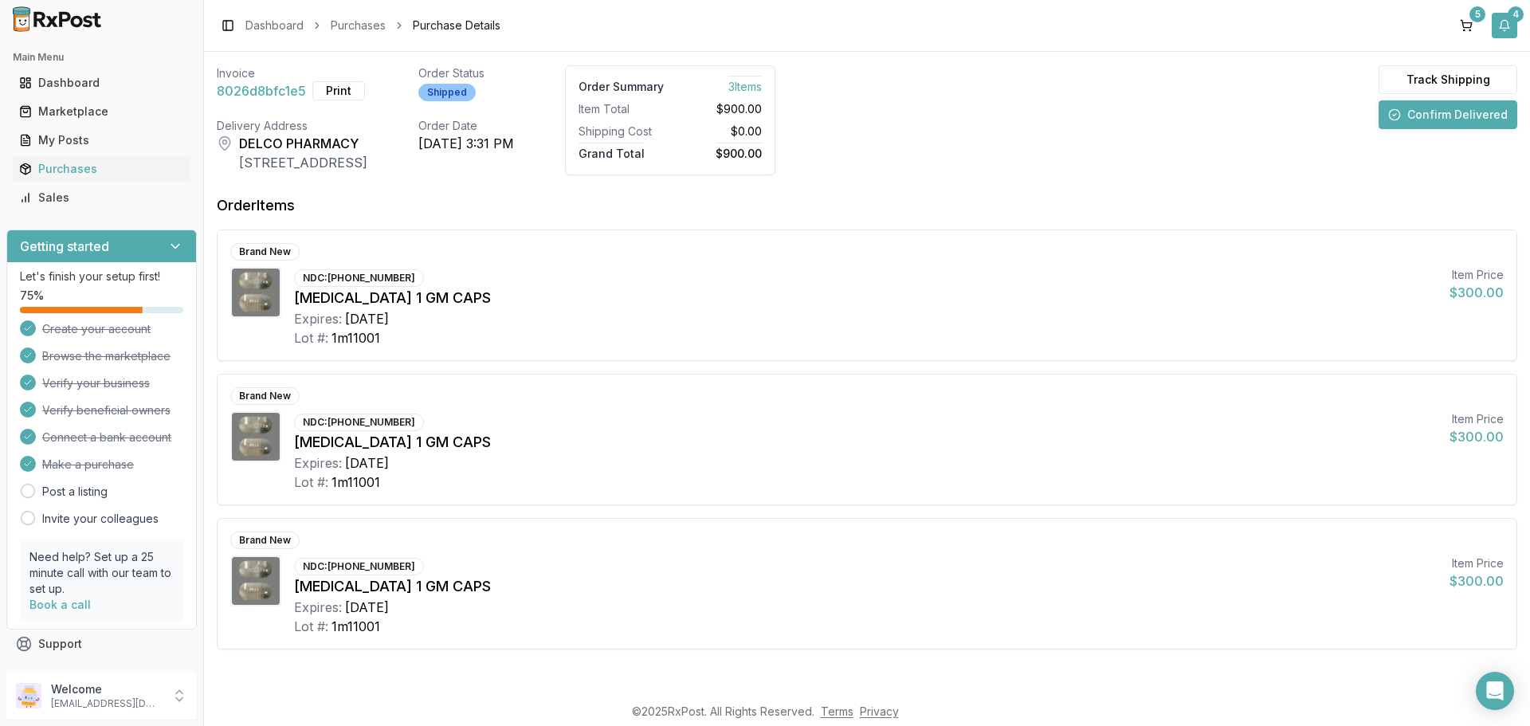
click at [1504, 26] on button "4" at bounding box center [1505, 26] width 26 height 26
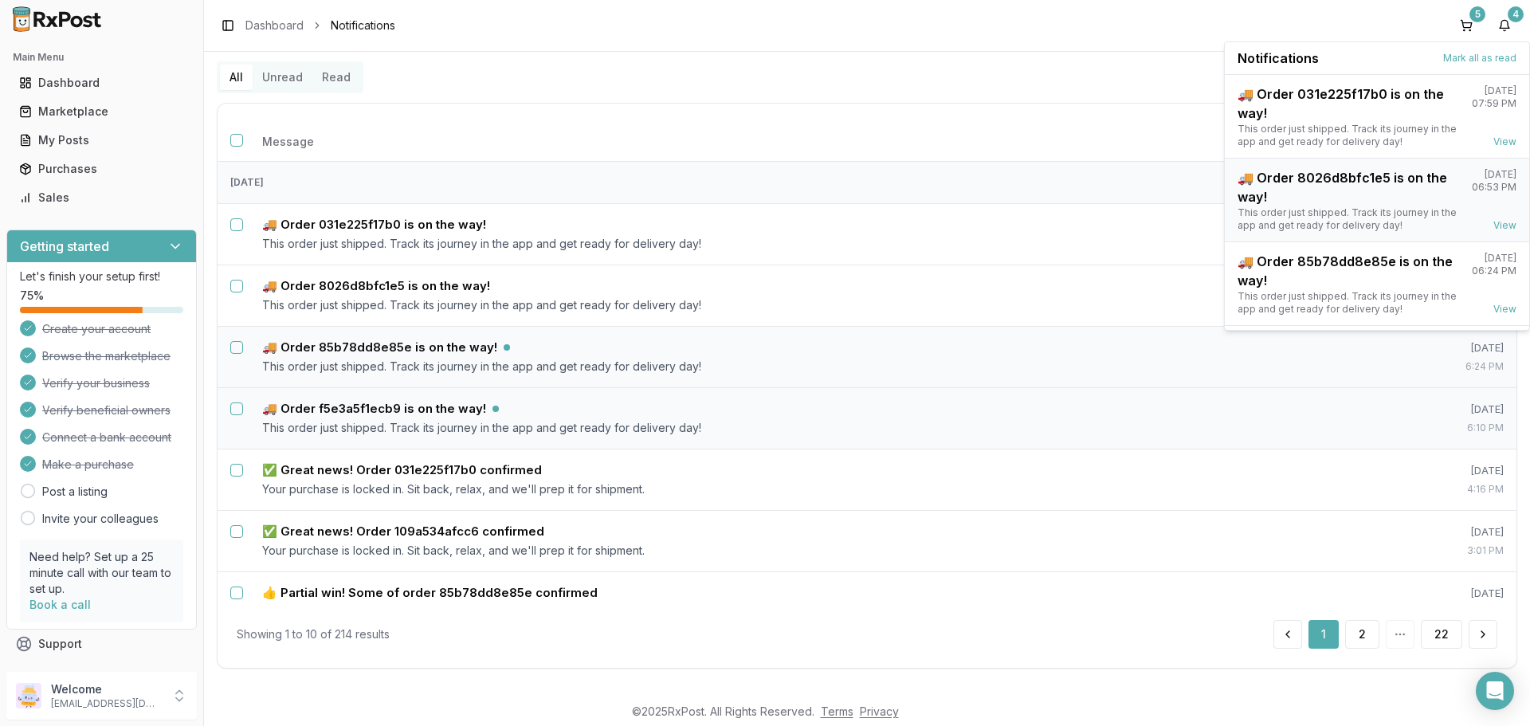
scroll to position [125, 0]
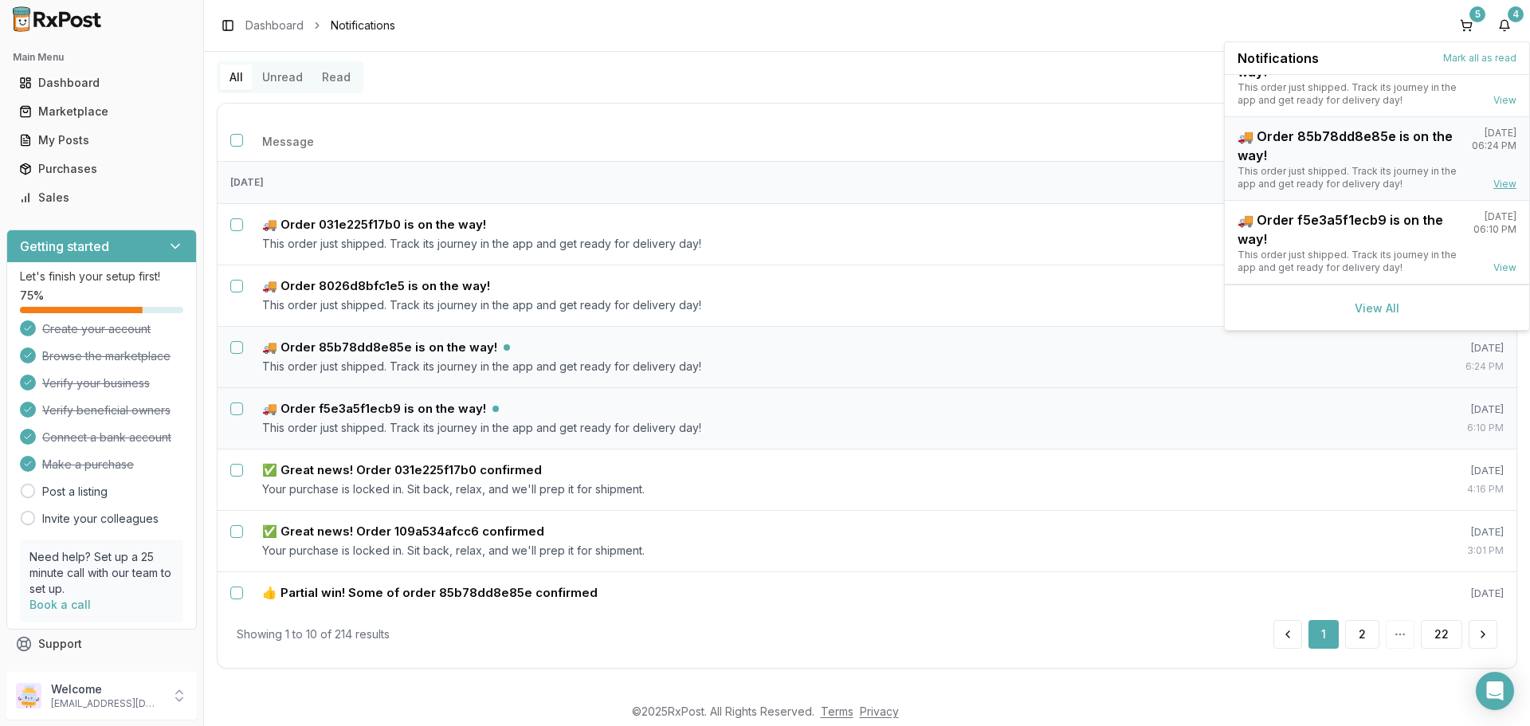
click at [1493, 182] on link "View" at bounding box center [1504, 184] width 23 height 13
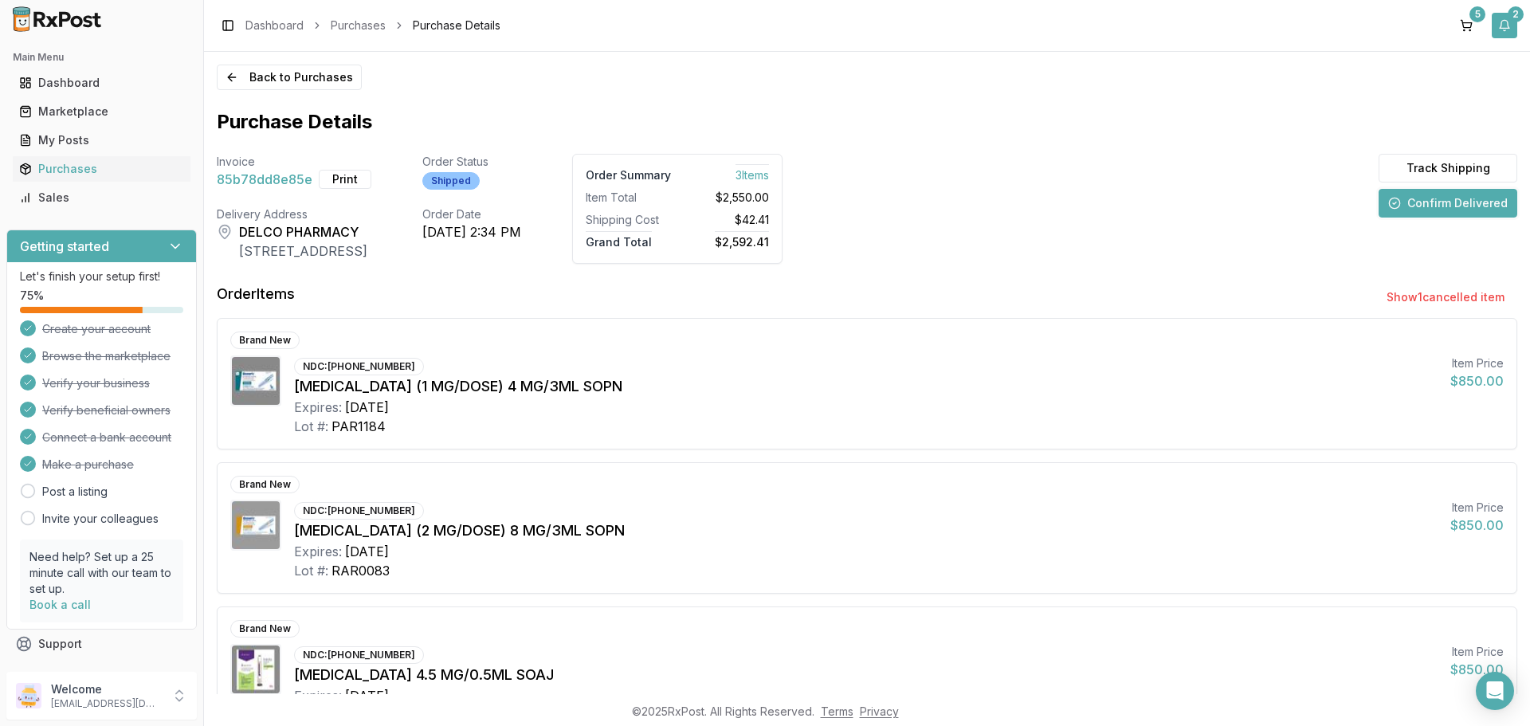
click at [1501, 25] on button "2" at bounding box center [1505, 26] width 26 height 26
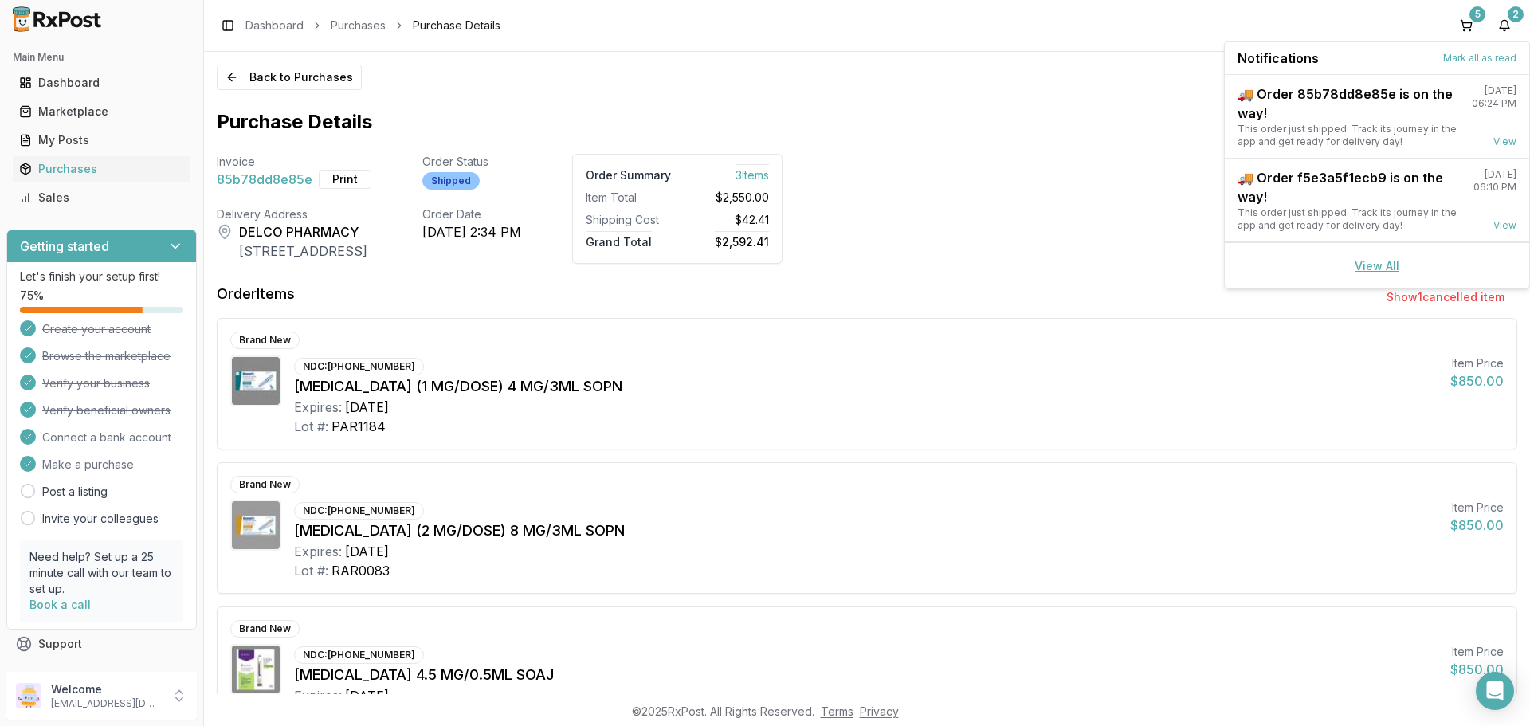
click at [1388, 267] on link "View All" at bounding box center [1377, 266] width 45 height 14
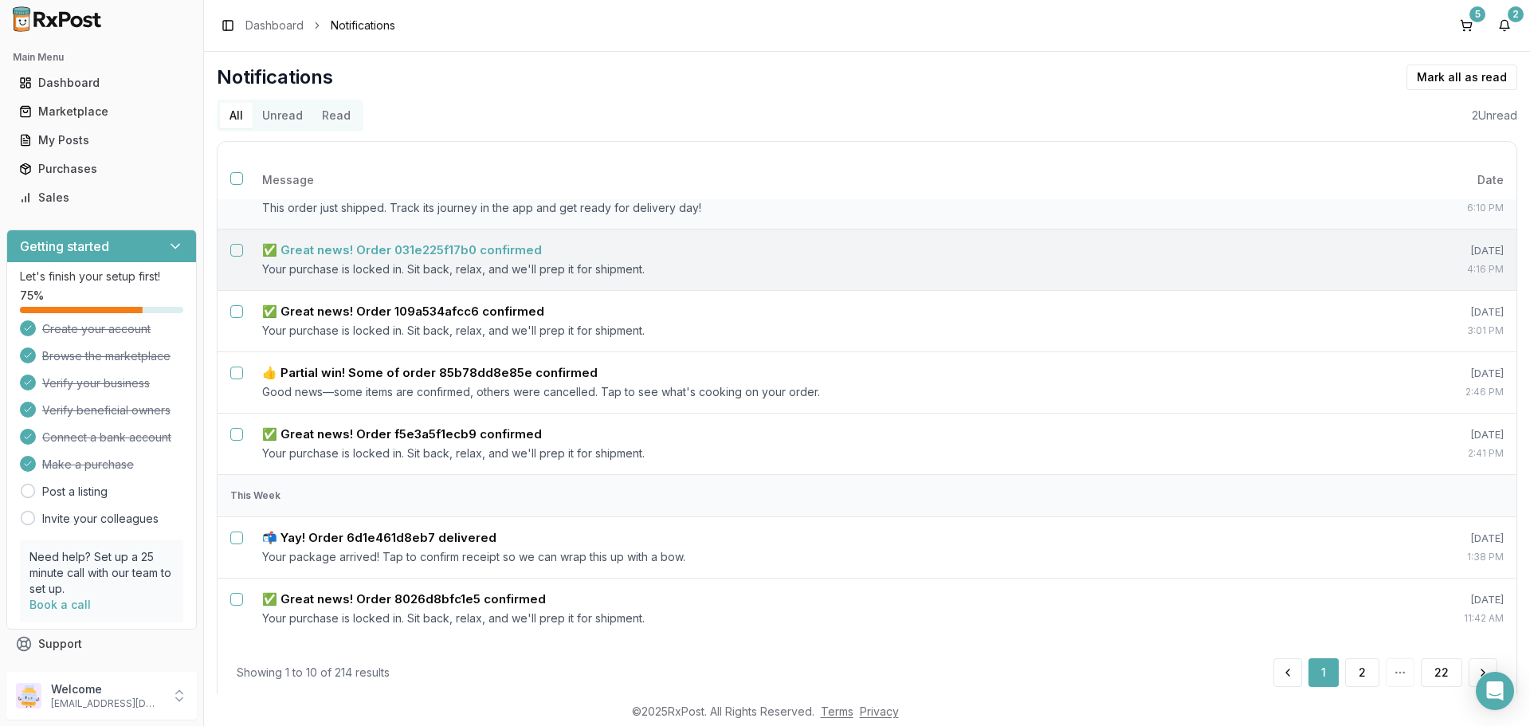
scroll to position [19, 0]
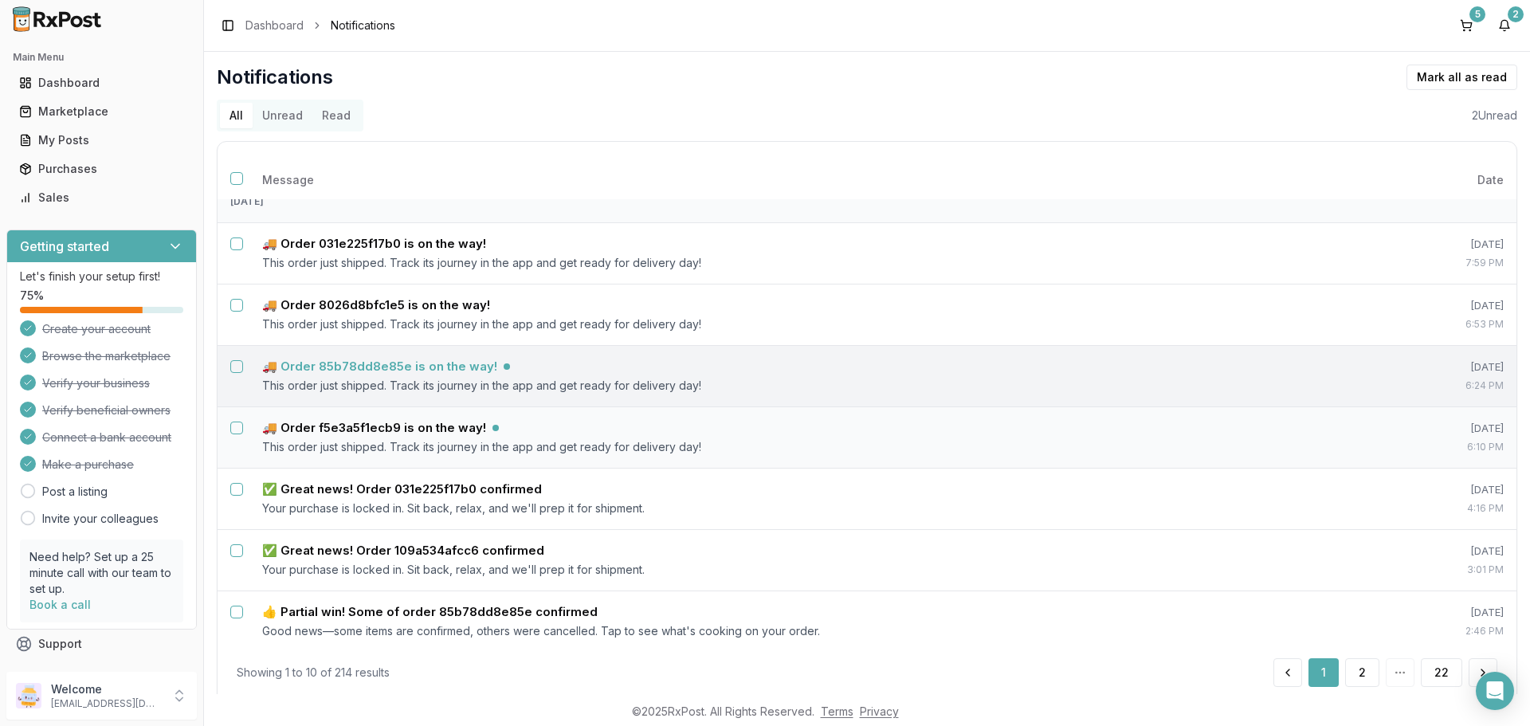
click at [398, 362] on h5 "🚚 Order 85b78dd8e85e is on the way!" at bounding box center [379, 367] width 235 height 16
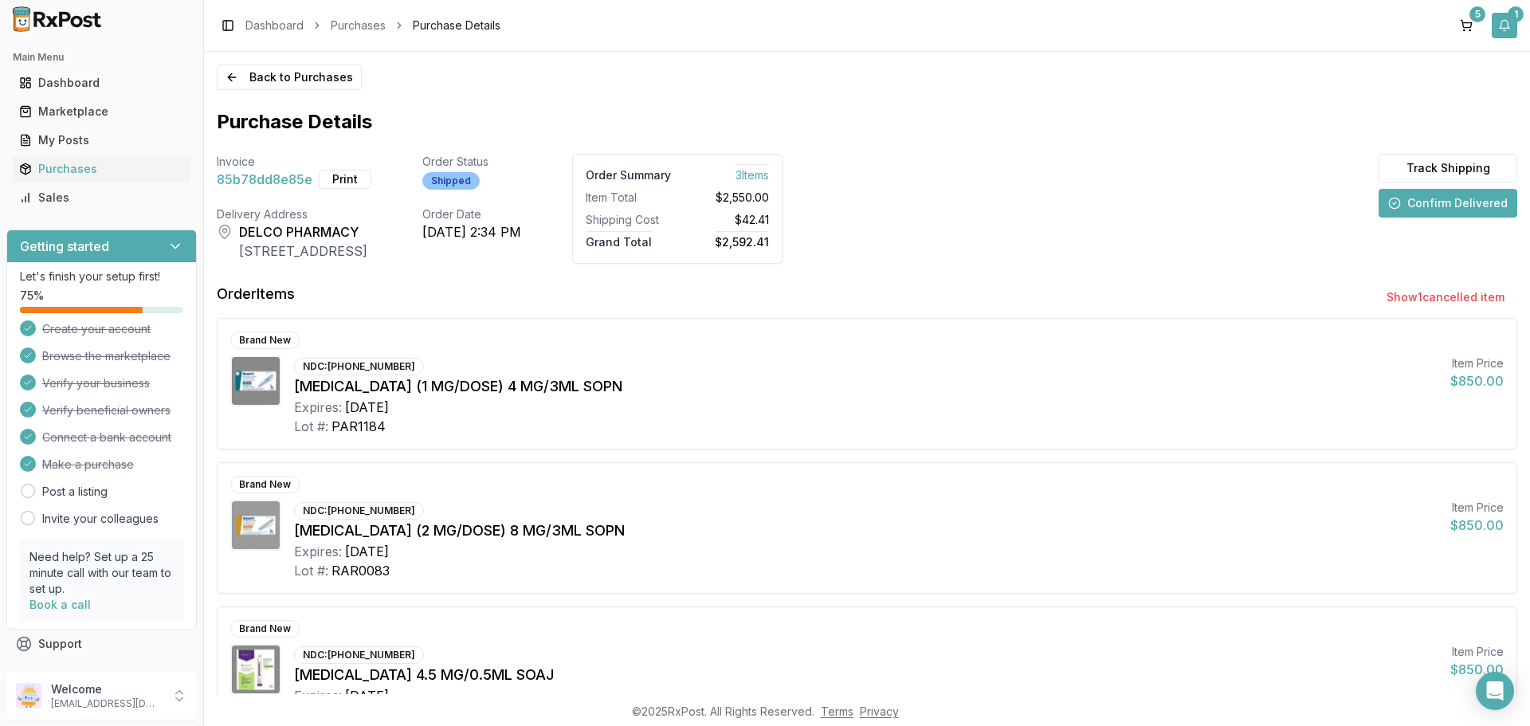
click at [1504, 25] on button "1" at bounding box center [1505, 26] width 26 height 26
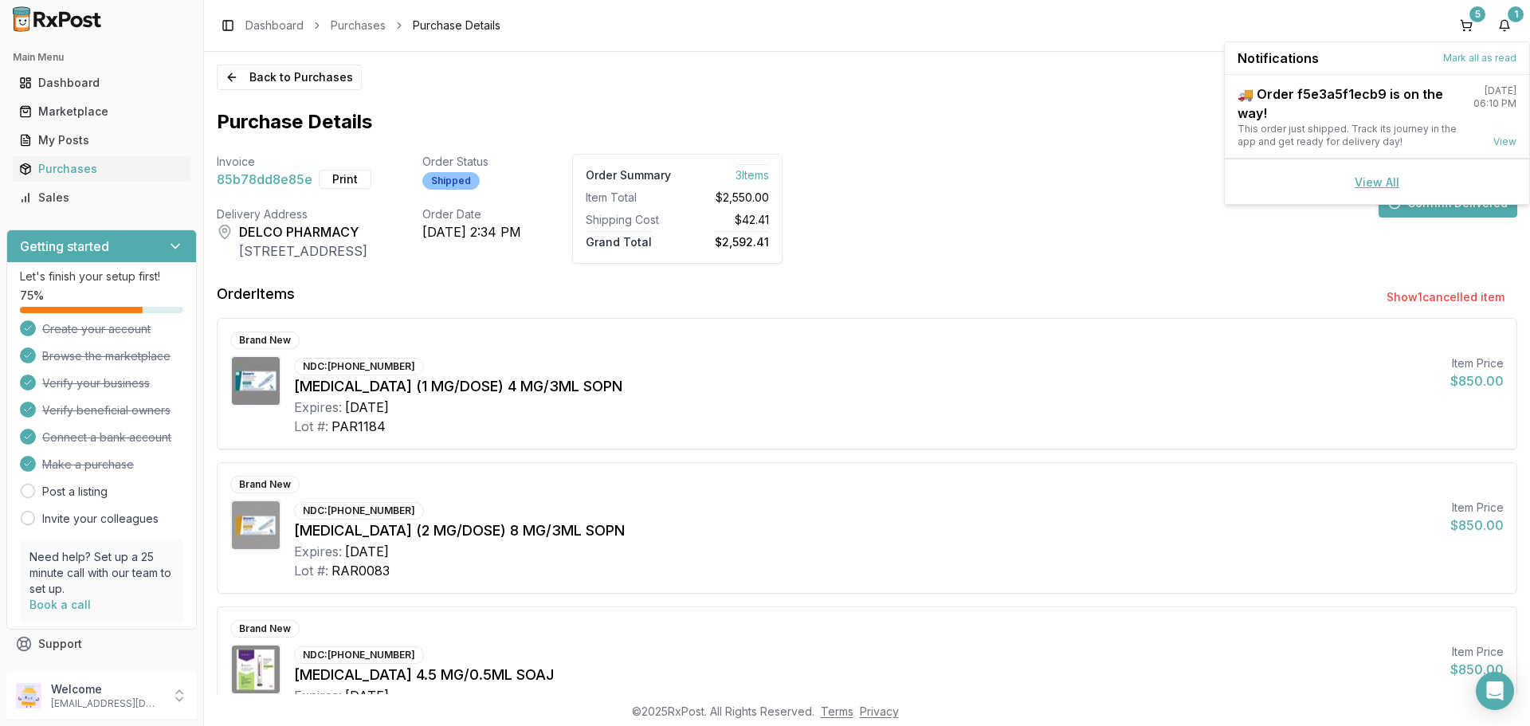
click at [1390, 179] on link "View All" at bounding box center [1377, 182] width 45 height 14
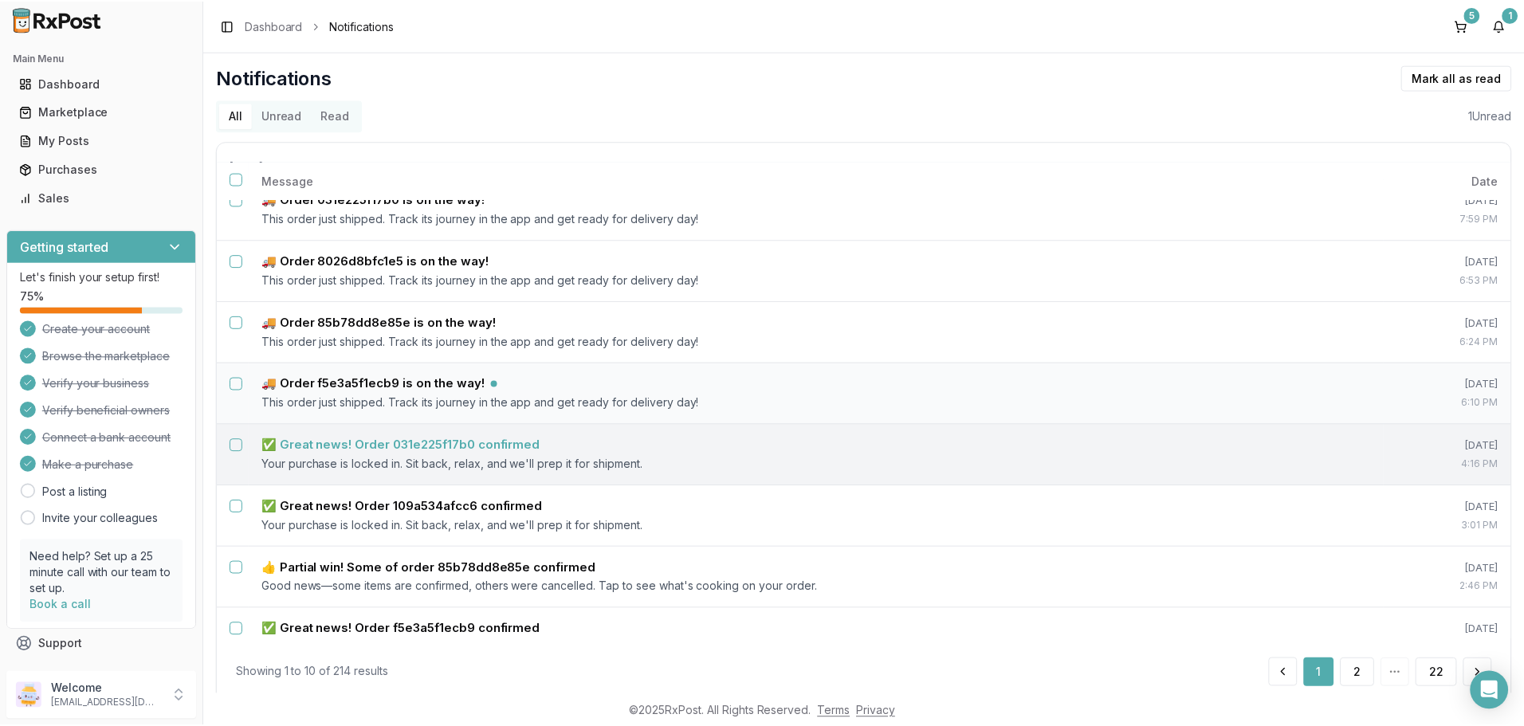
scroll to position [159, 0]
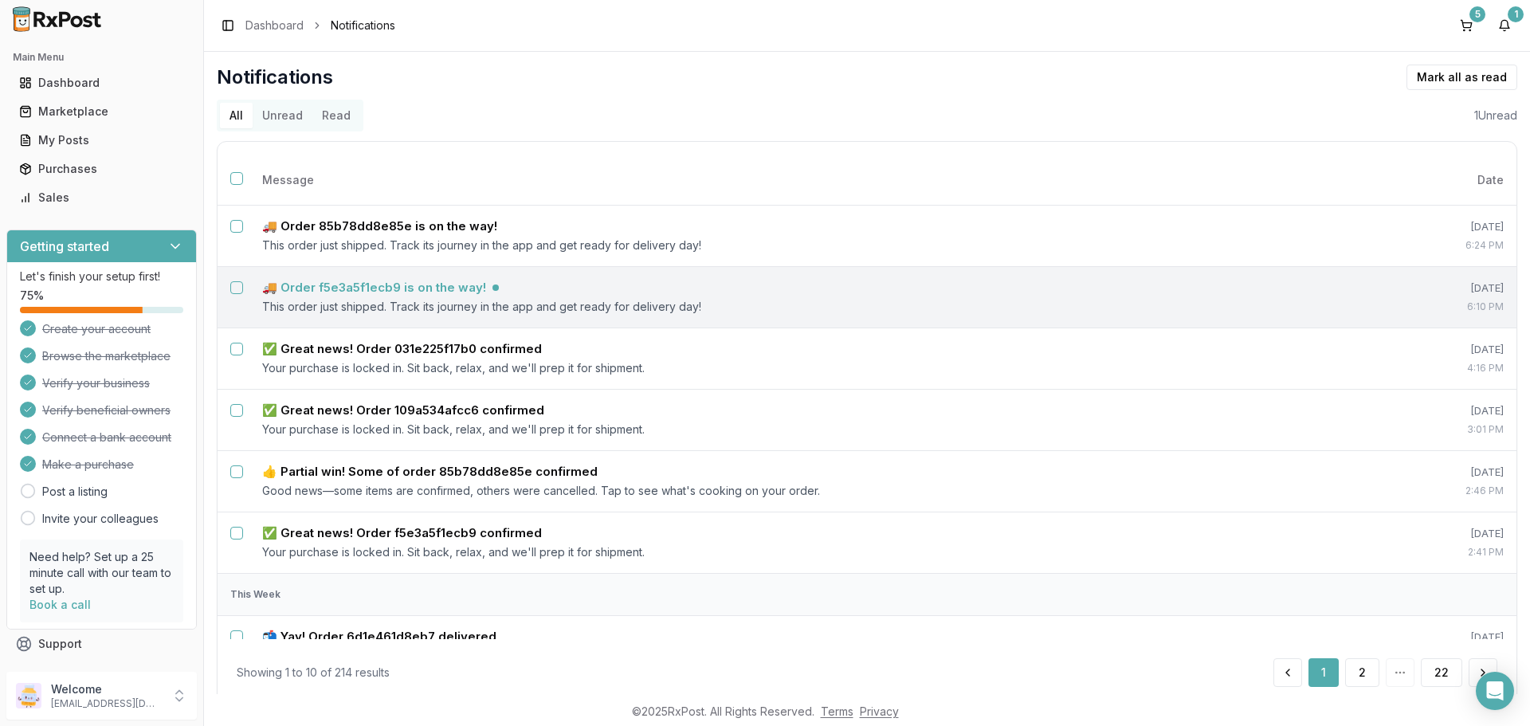
click at [414, 285] on h5 "🚚 Order f5e3a5f1ecb9 is on the way!" at bounding box center [374, 288] width 224 height 16
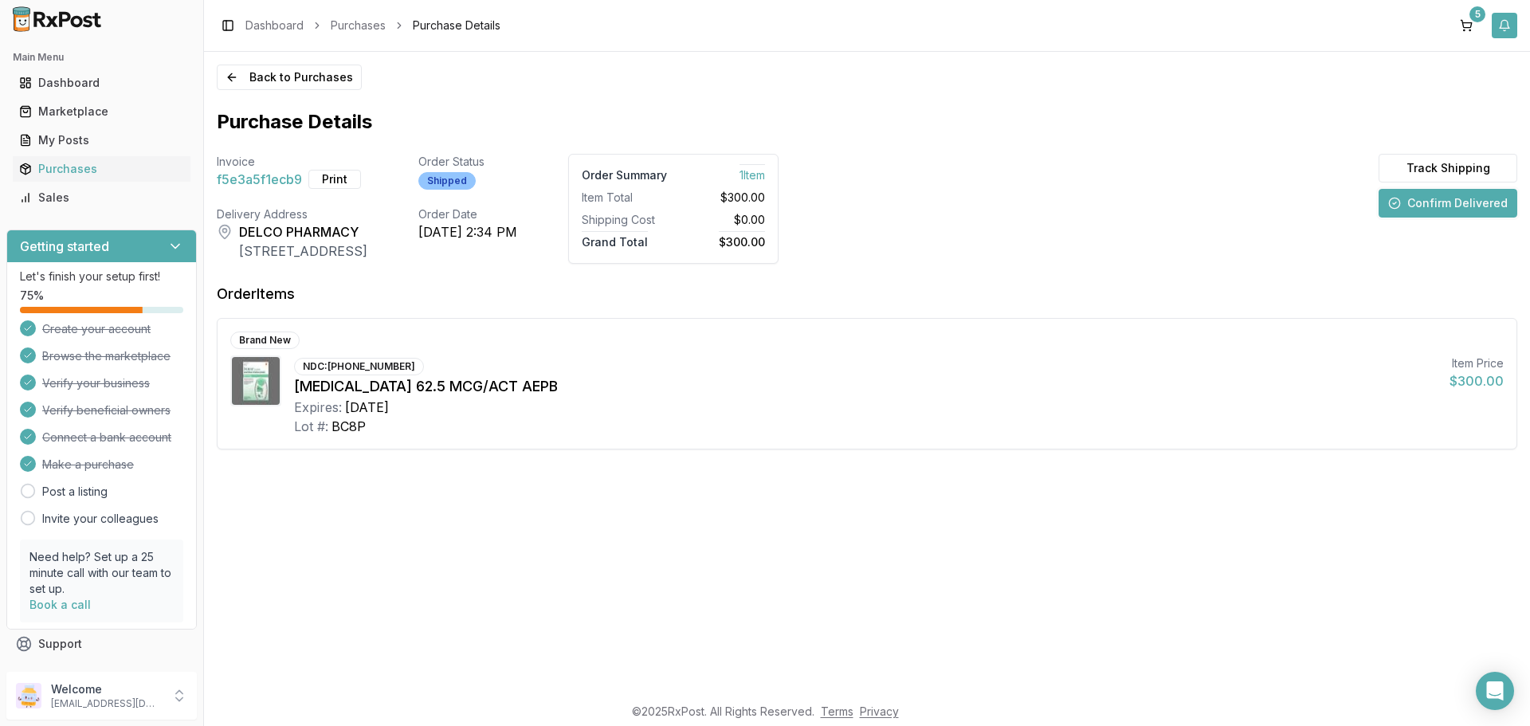
click at [1506, 29] on button "button" at bounding box center [1505, 26] width 26 height 26
click at [63, 113] on div "Marketplace" at bounding box center [101, 112] width 165 height 16
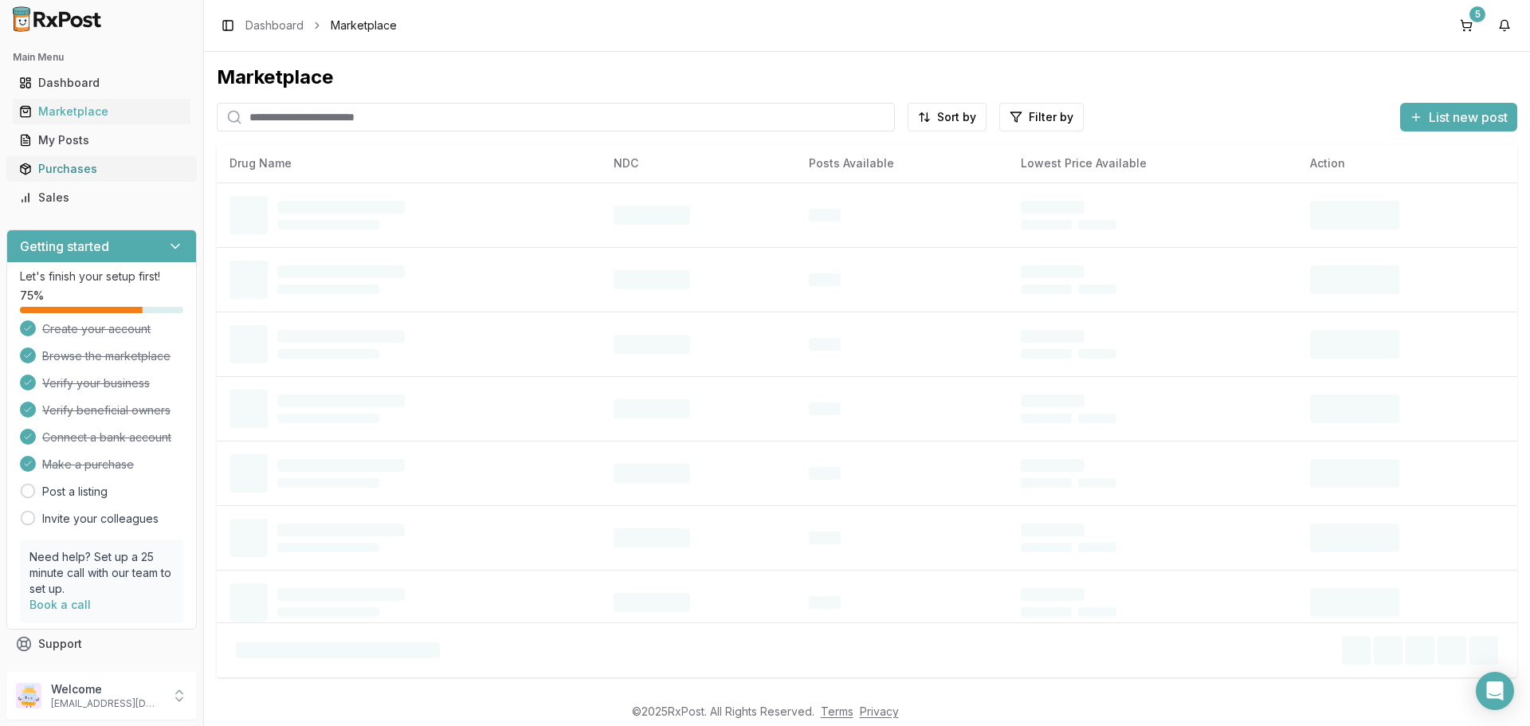
click at [72, 167] on div "Purchases" at bounding box center [101, 169] width 165 height 16
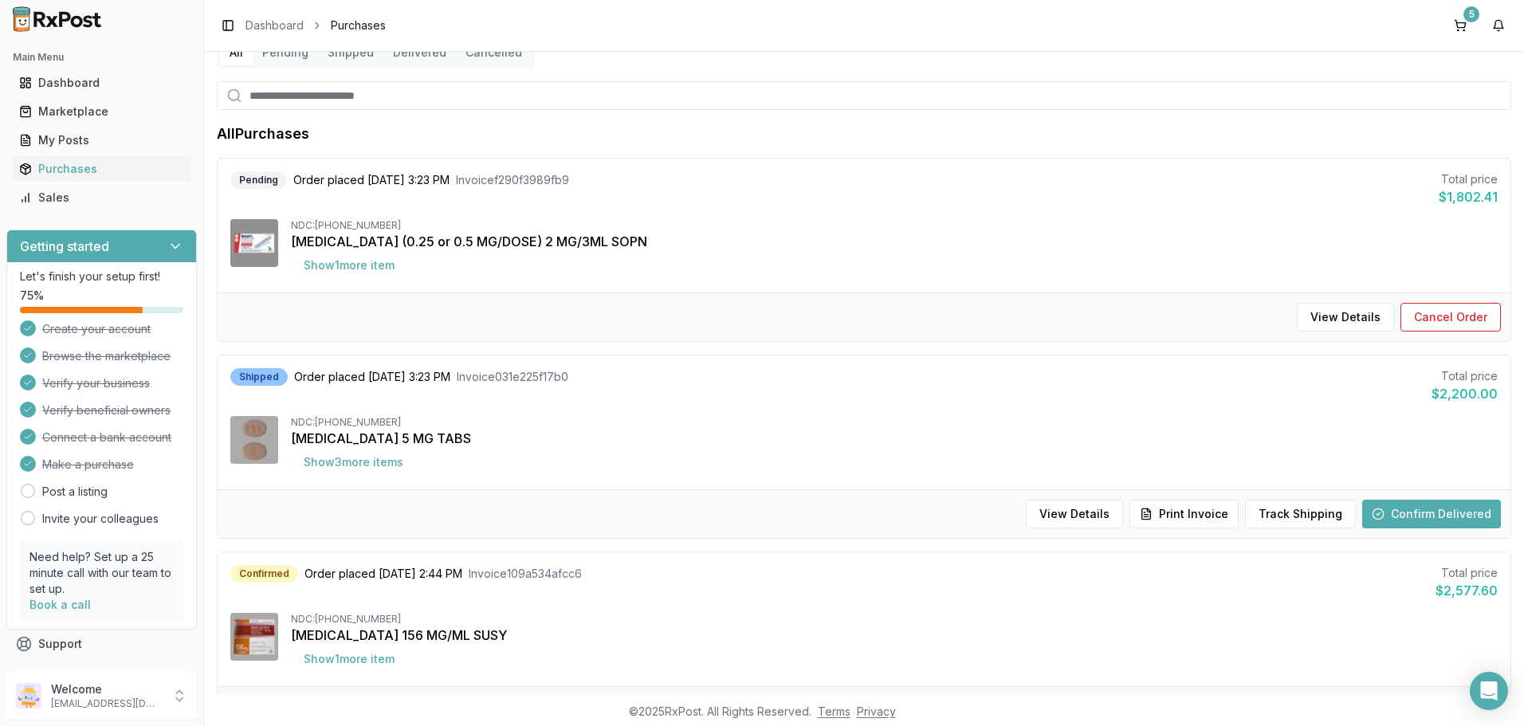
scroll to position [239, 0]
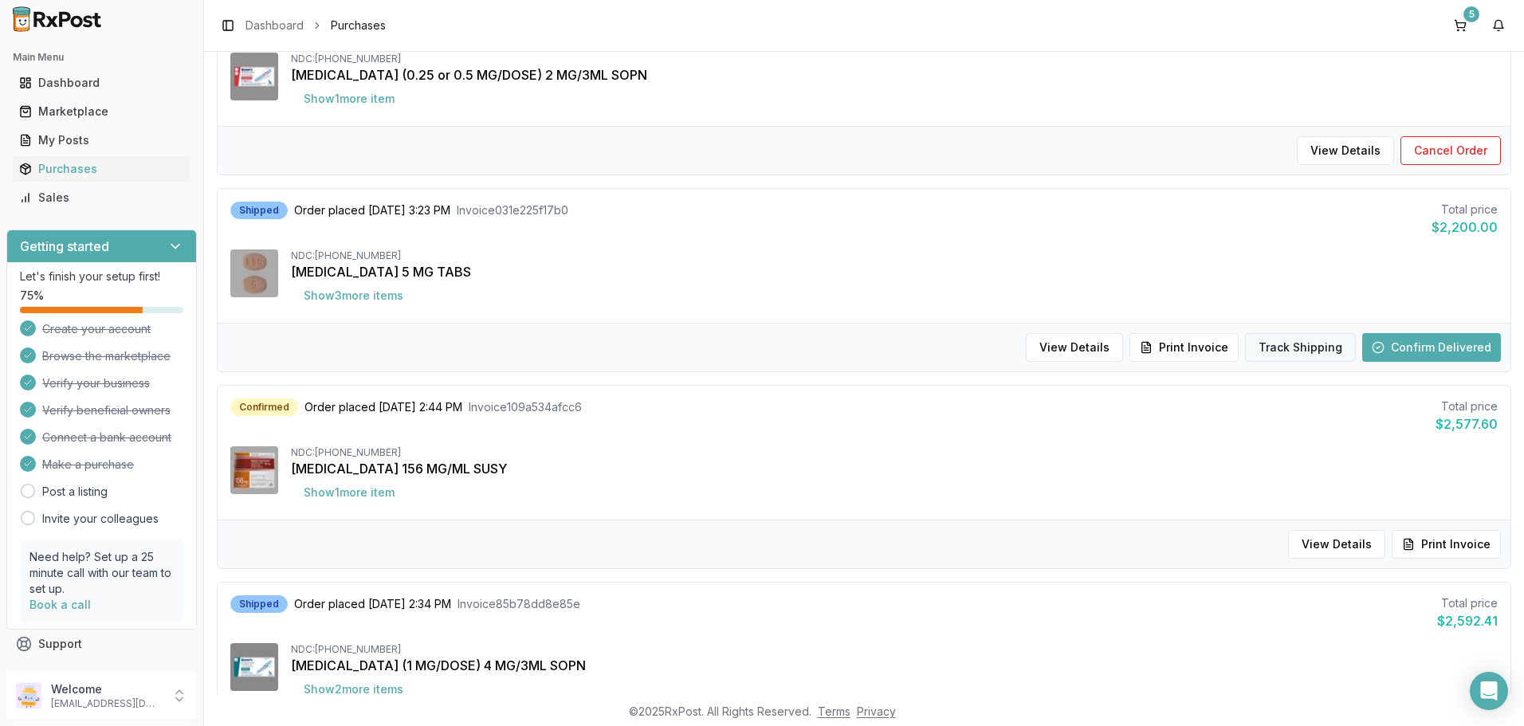
click at [1282, 346] on button "Track Shipping" at bounding box center [1300, 347] width 111 height 29
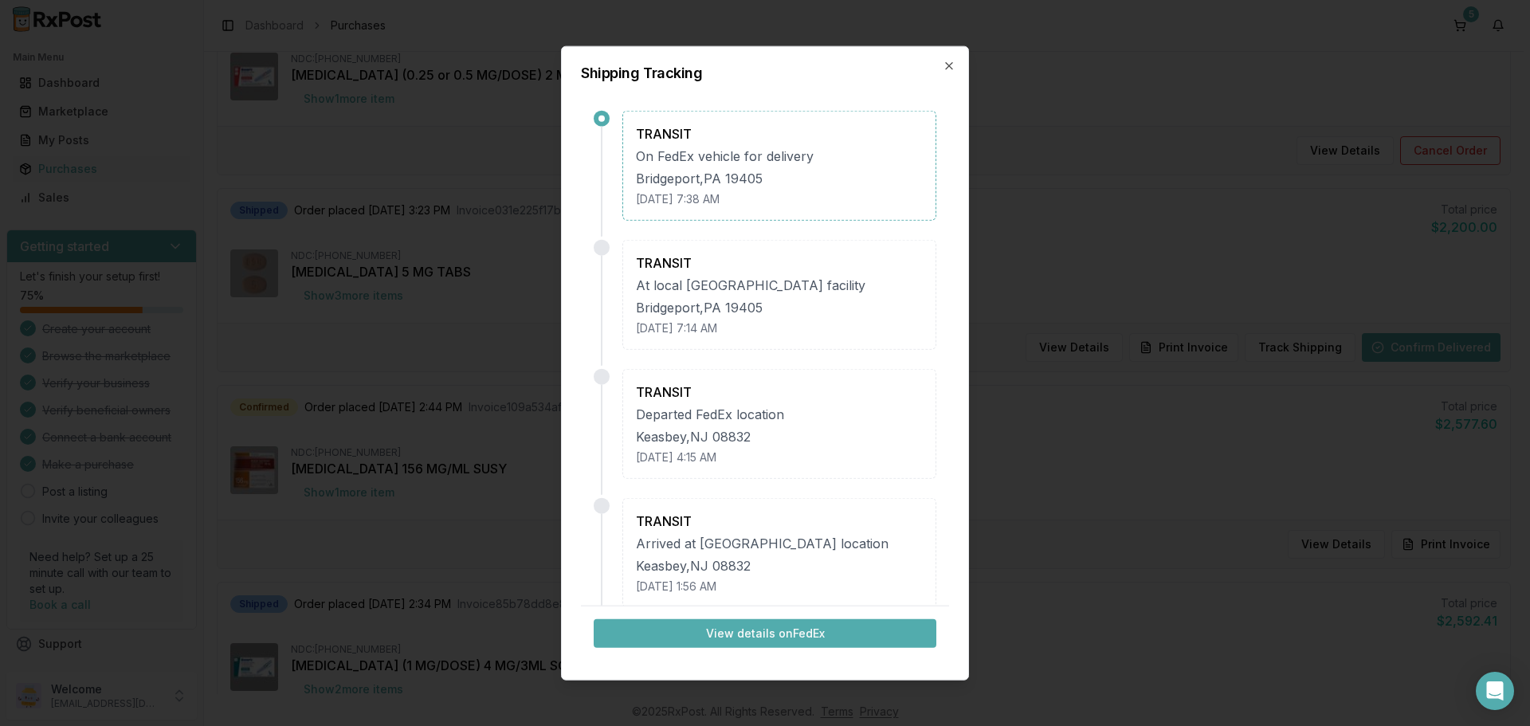
click at [775, 632] on button "View details on FedEx" at bounding box center [765, 633] width 343 height 29
click at [952, 65] on icon "button" at bounding box center [949, 65] width 13 height 13
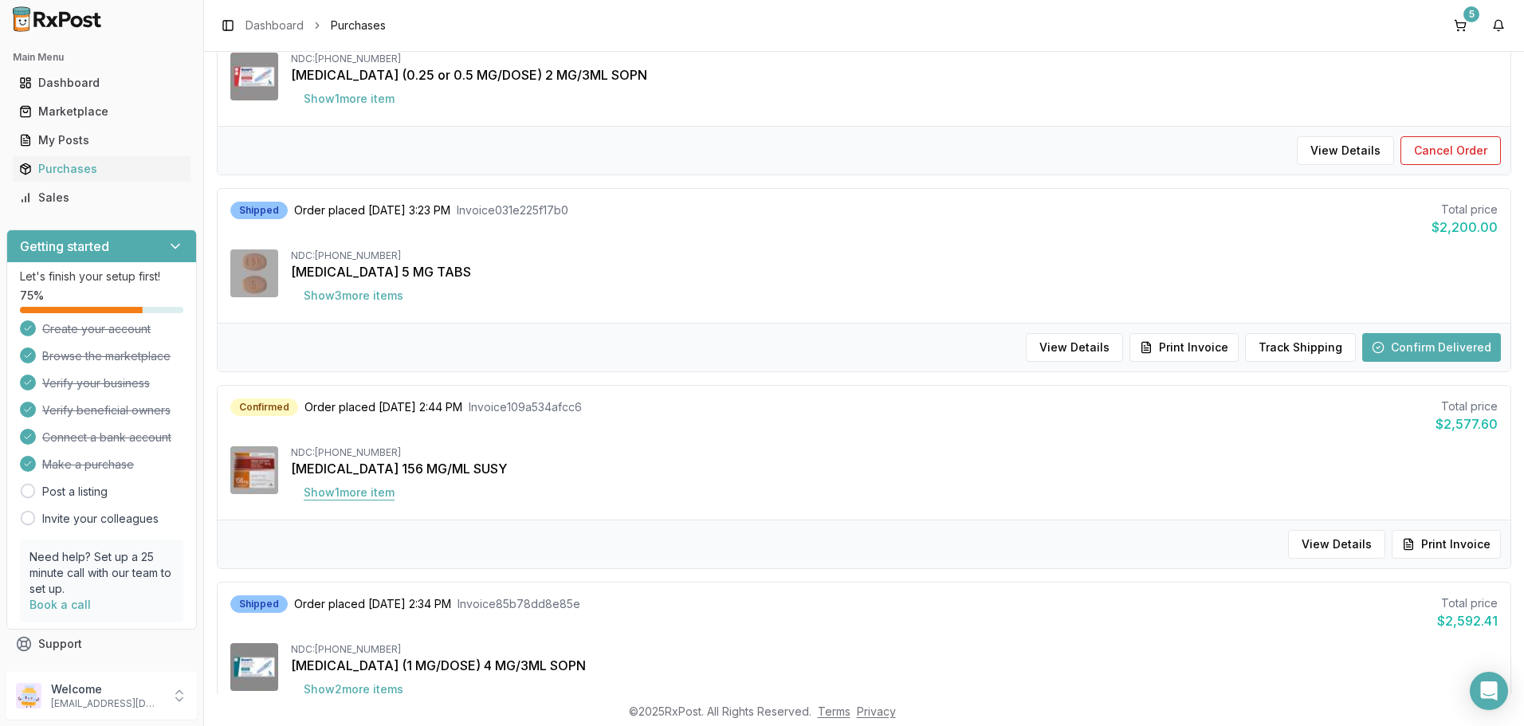
click at [361, 495] on button "Show 1 more item" at bounding box center [349, 492] width 116 height 29
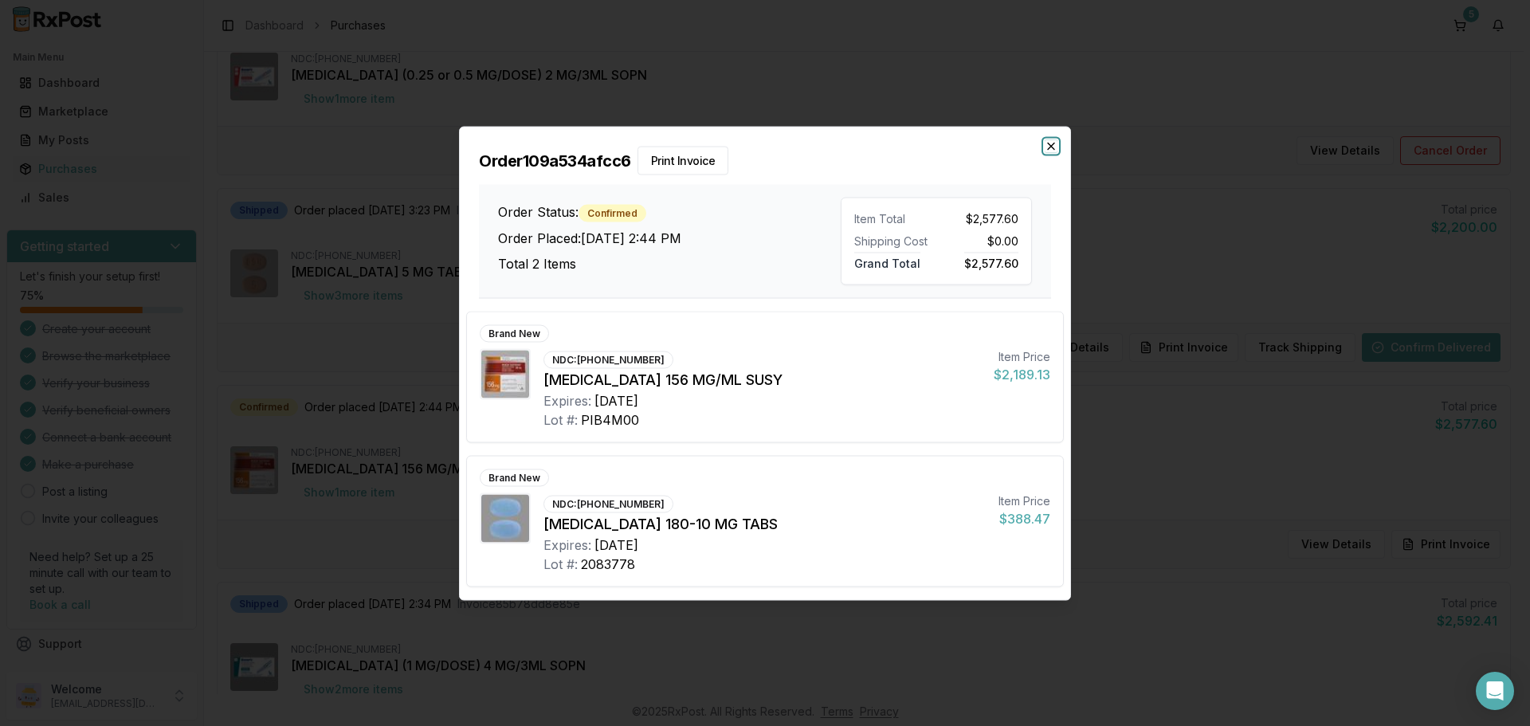
click at [1051, 151] on icon "button" at bounding box center [1051, 145] width 13 height 13
